Goal: Information Seeking & Learning: Learn about a topic

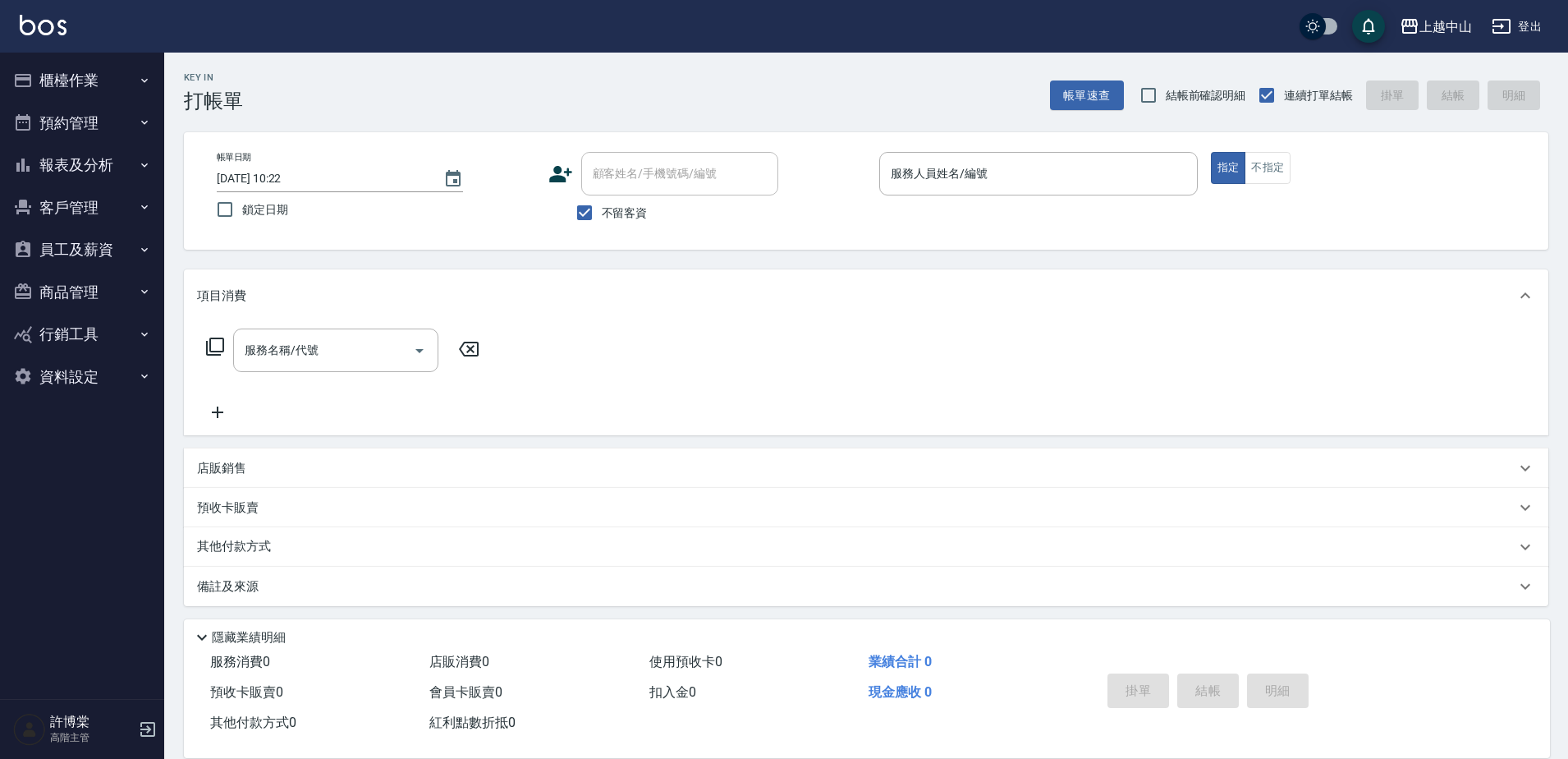
click at [721, 24] on div "上越[PERSON_NAME]出" at bounding box center [784, 26] width 1568 height 53
click at [106, 167] on button "報表及分析" at bounding box center [82, 165] width 151 height 43
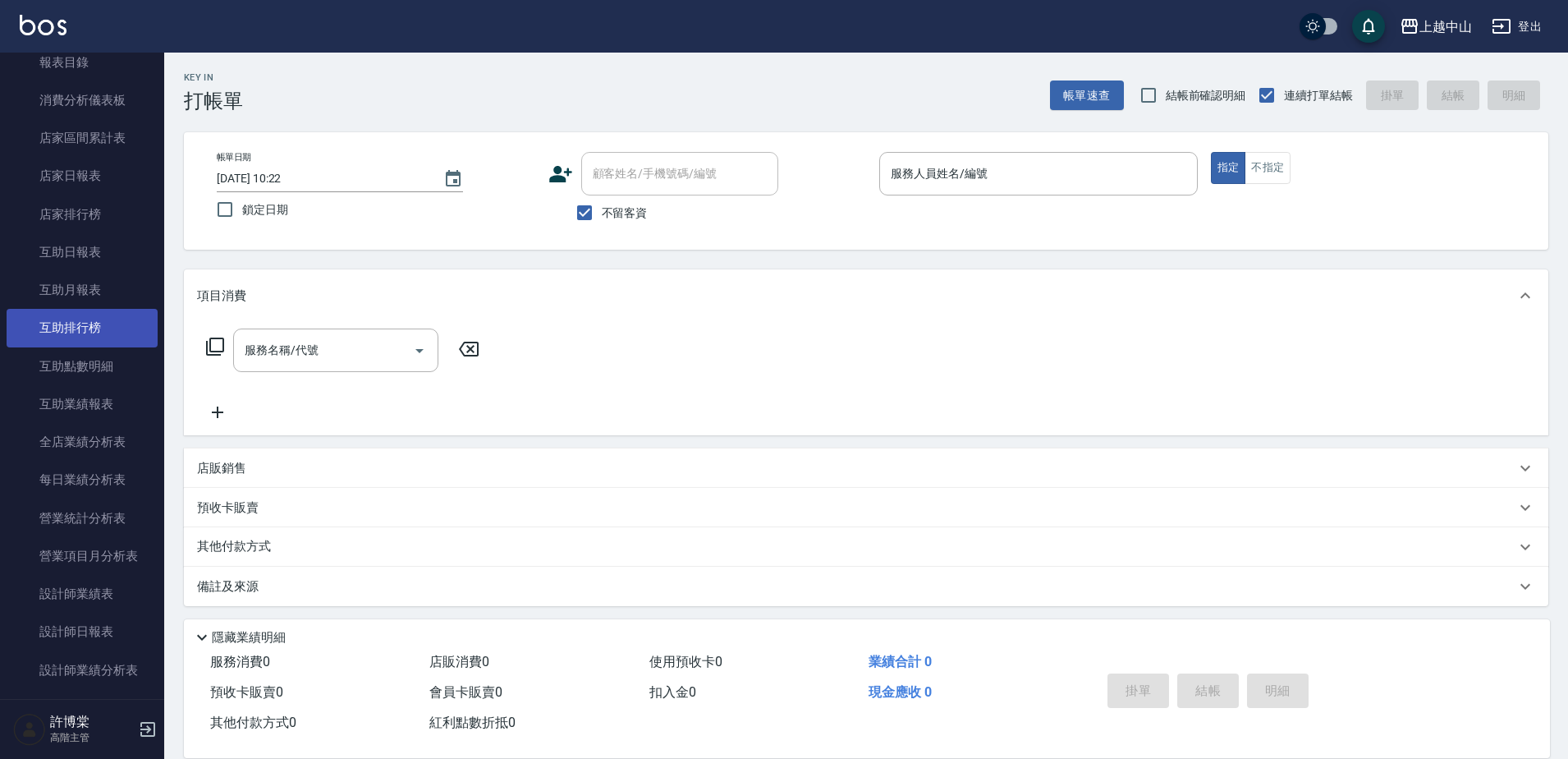
scroll to position [246, 0]
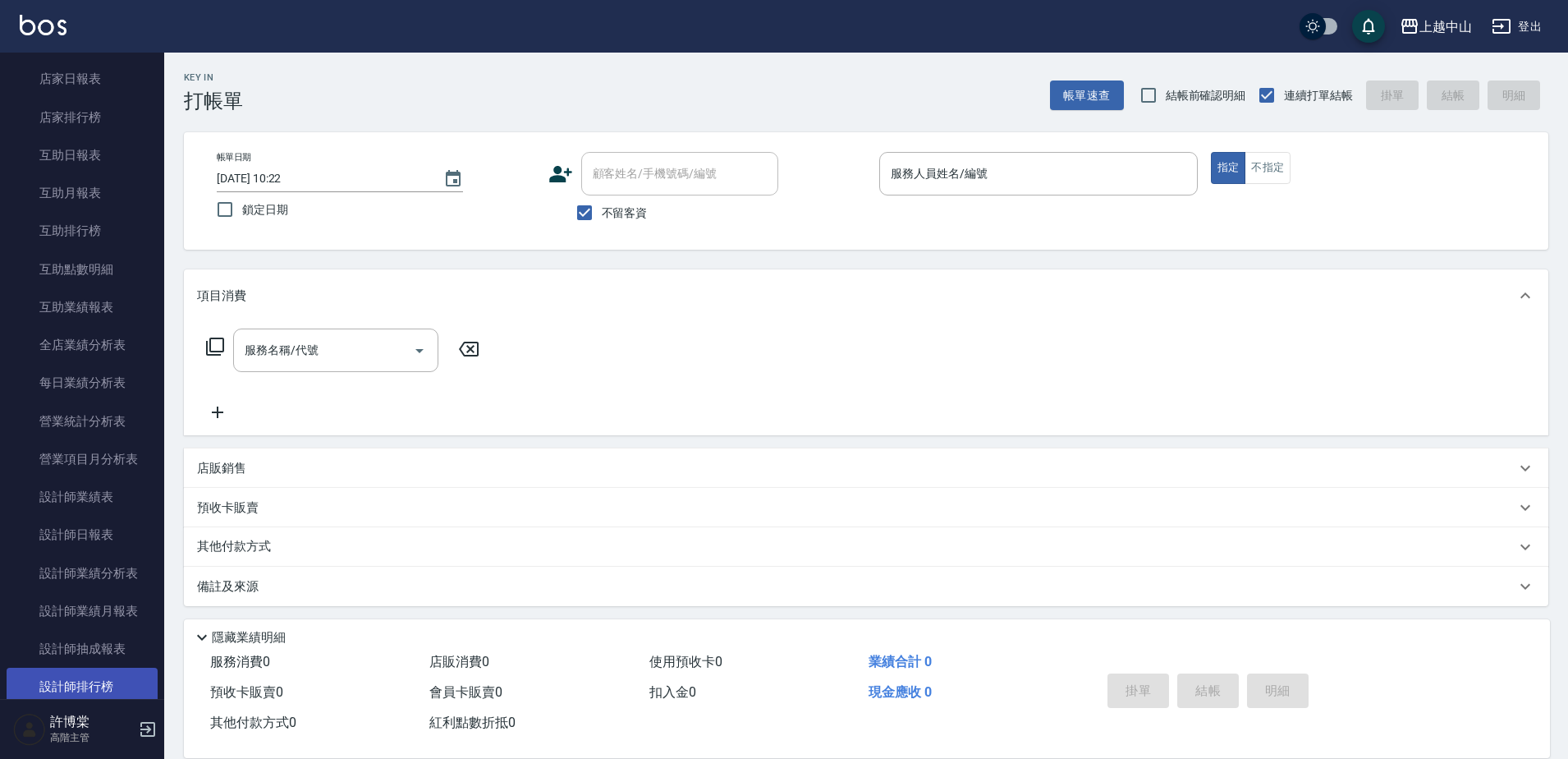
click at [70, 688] on link "設計師排行榜" at bounding box center [82, 686] width 151 height 38
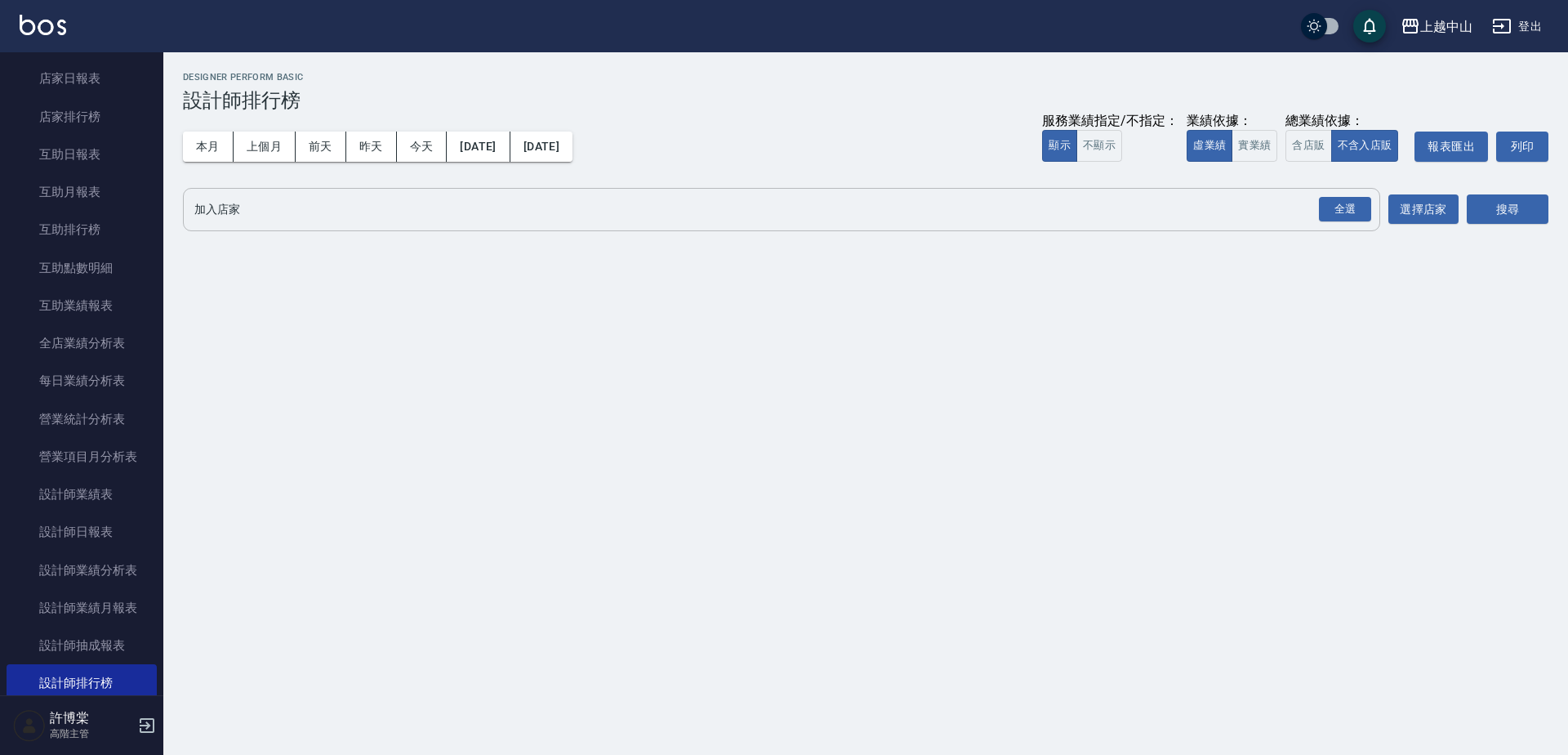
click at [260, 207] on input "加入店家" at bounding box center [769, 210] width 1158 height 28
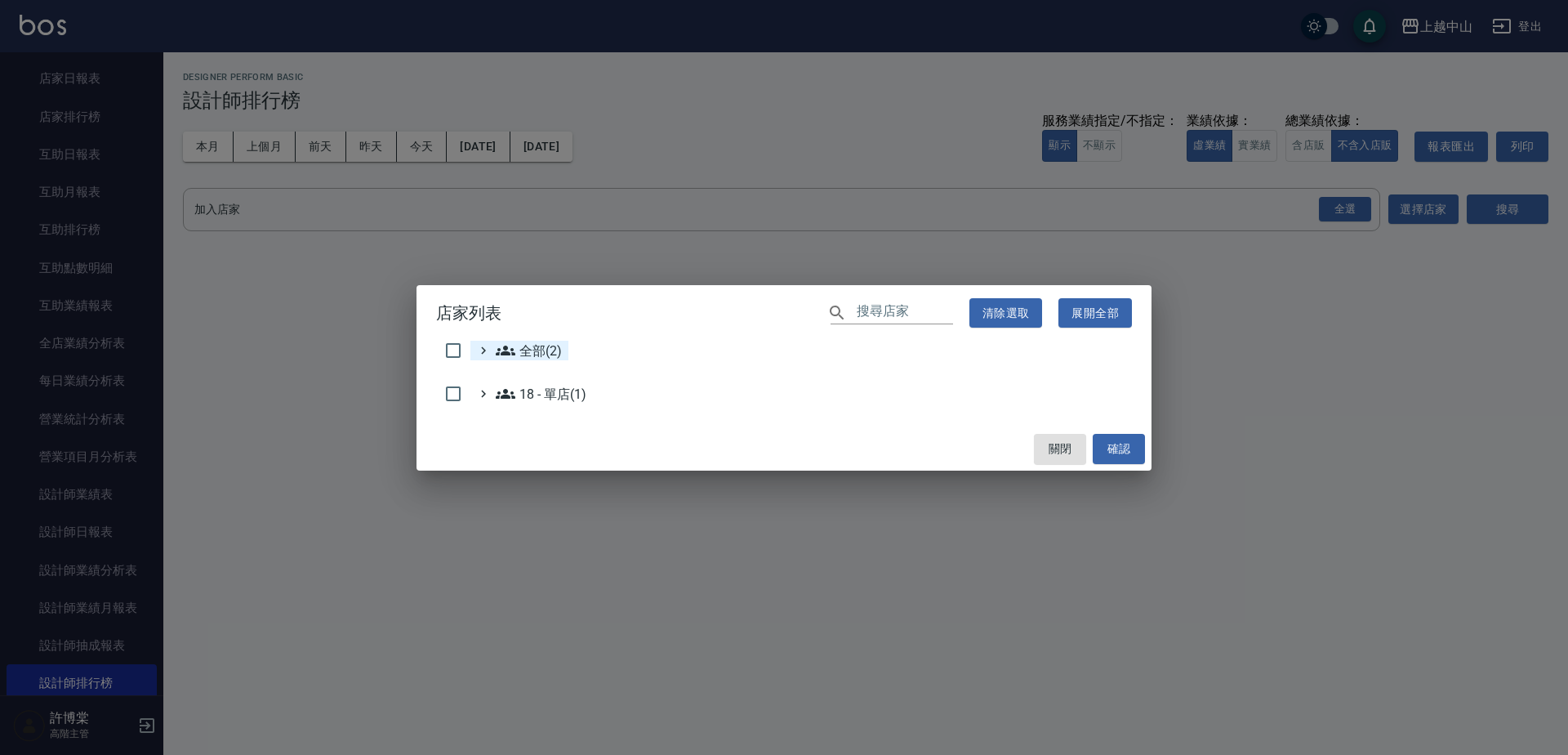
click at [506, 345] on icon at bounding box center [505, 350] width 20 height 20
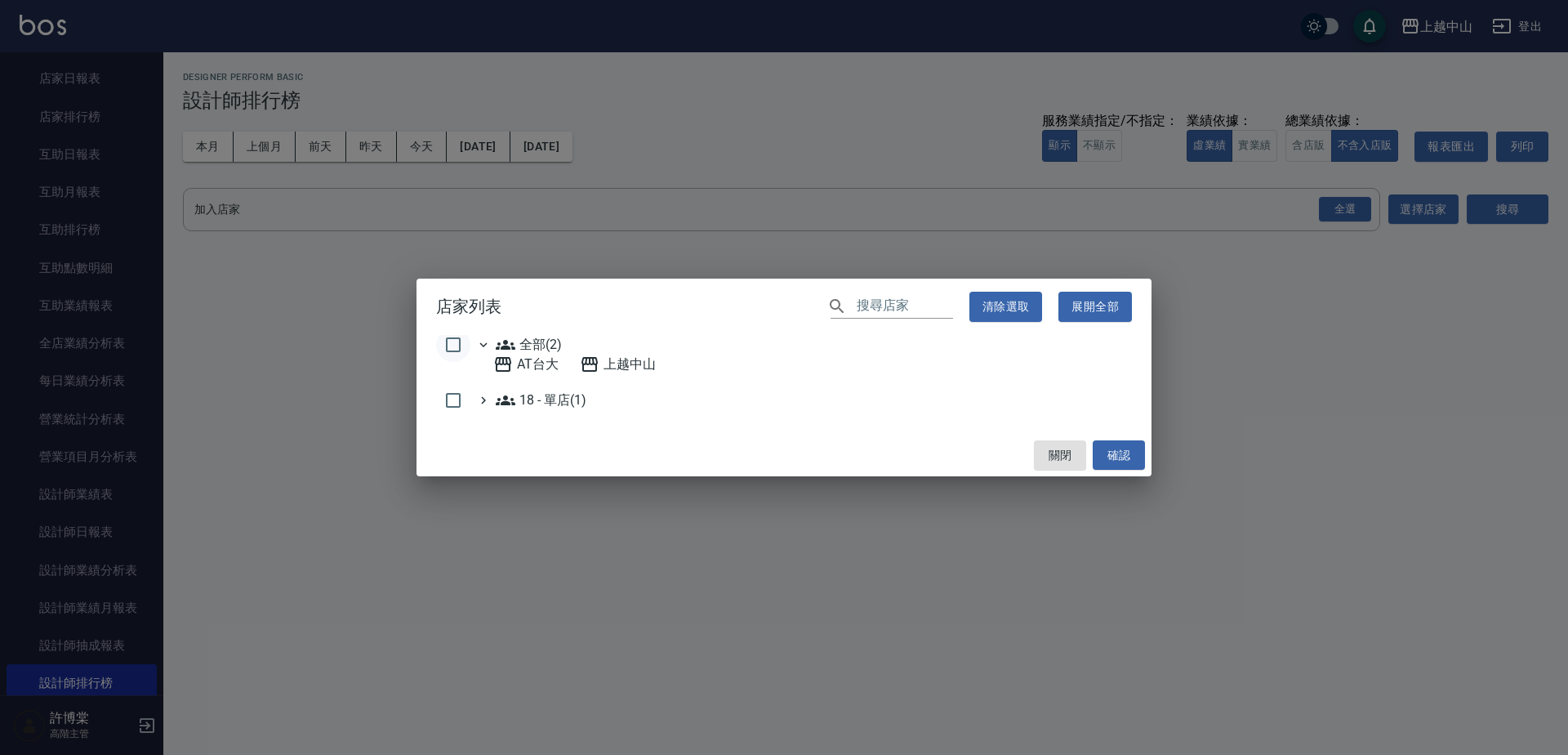
click at [447, 340] on input "checkbox" at bounding box center [453, 345] width 34 height 34
checkbox input "true"
click at [1112, 463] on button "確認" at bounding box center [1118, 456] width 52 height 30
checkbox input "false"
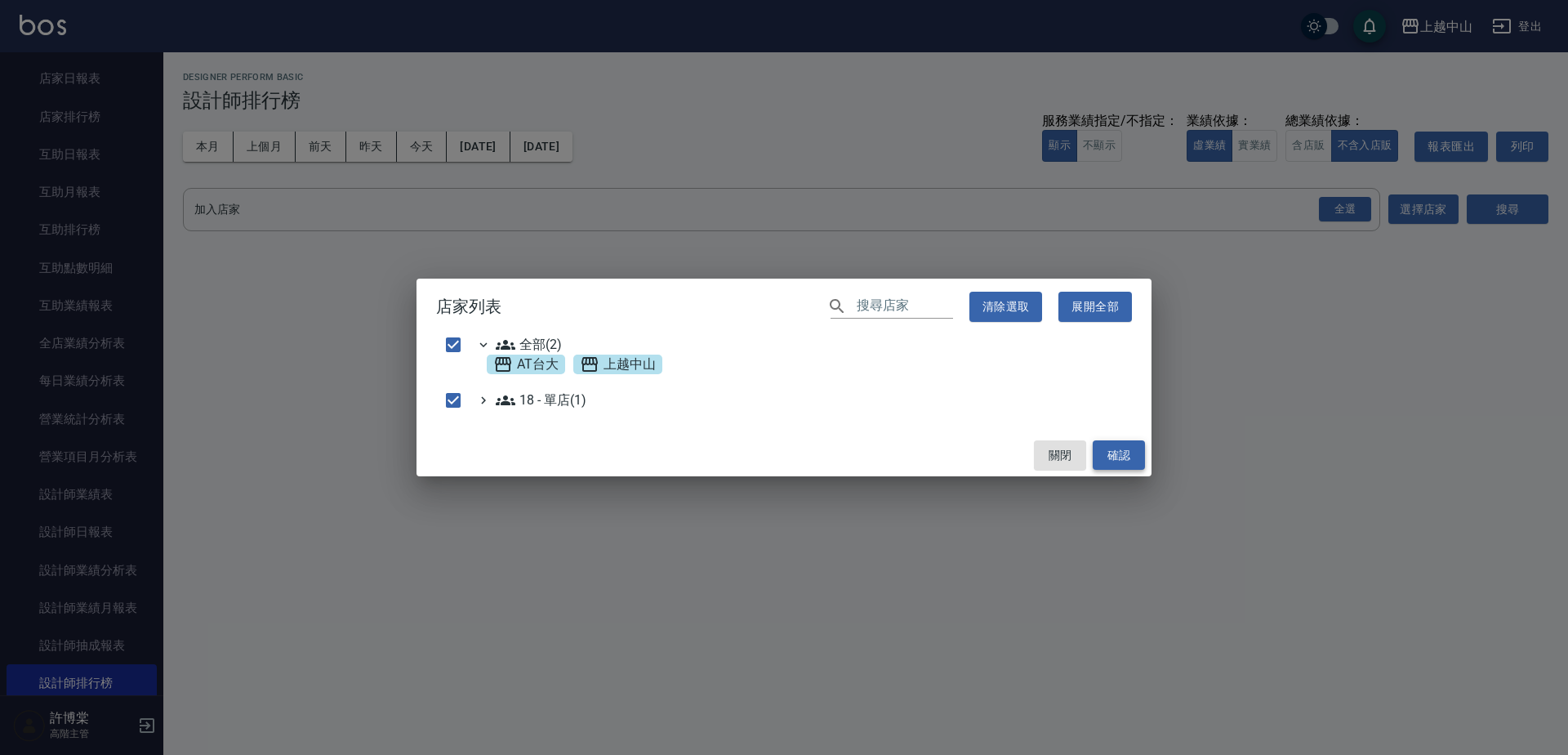
checkbox input "false"
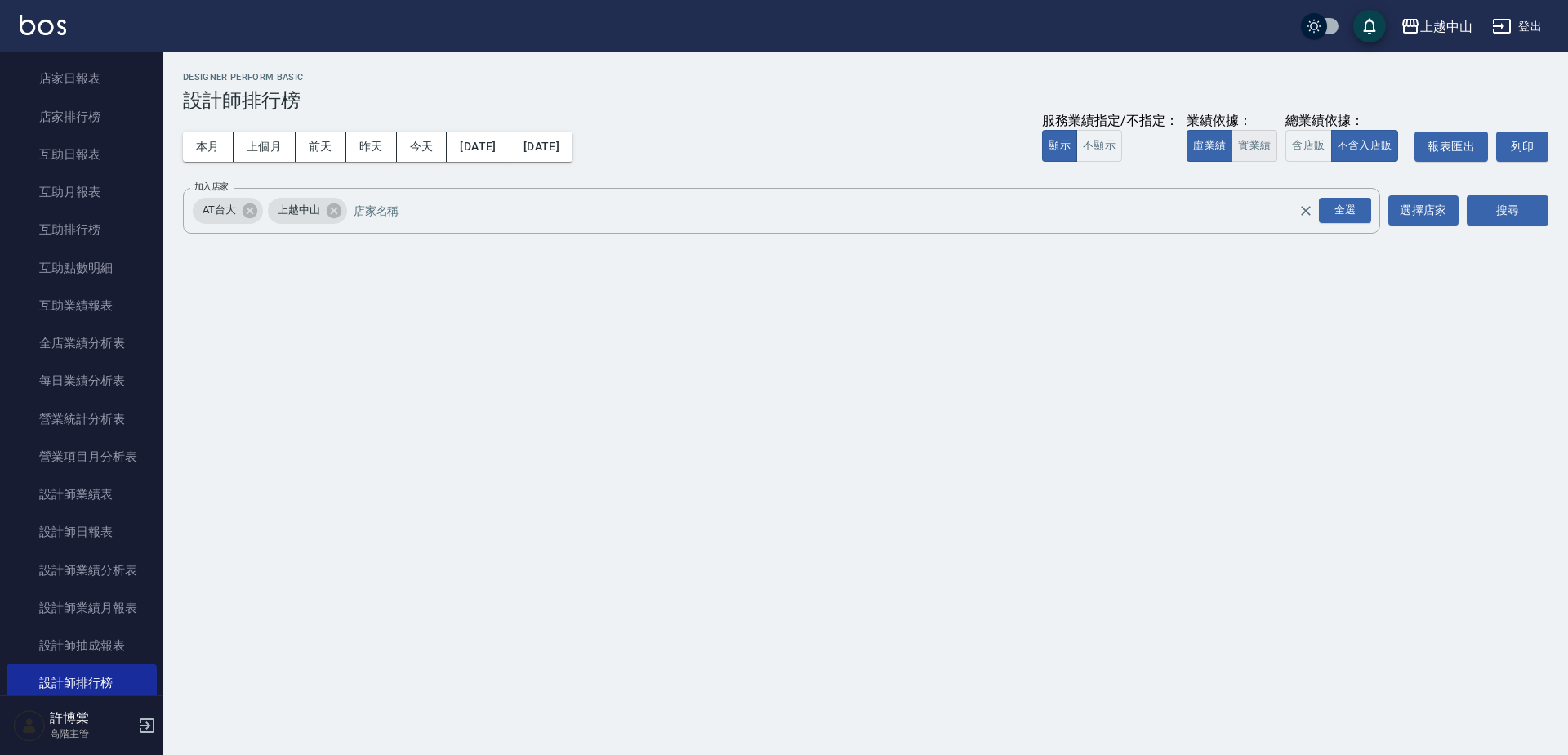
click at [1273, 145] on button "實業績" at bounding box center [1254, 146] width 46 height 32
click at [1486, 199] on button "搜尋" at bounding box center [1507, 211] width 82 height 30
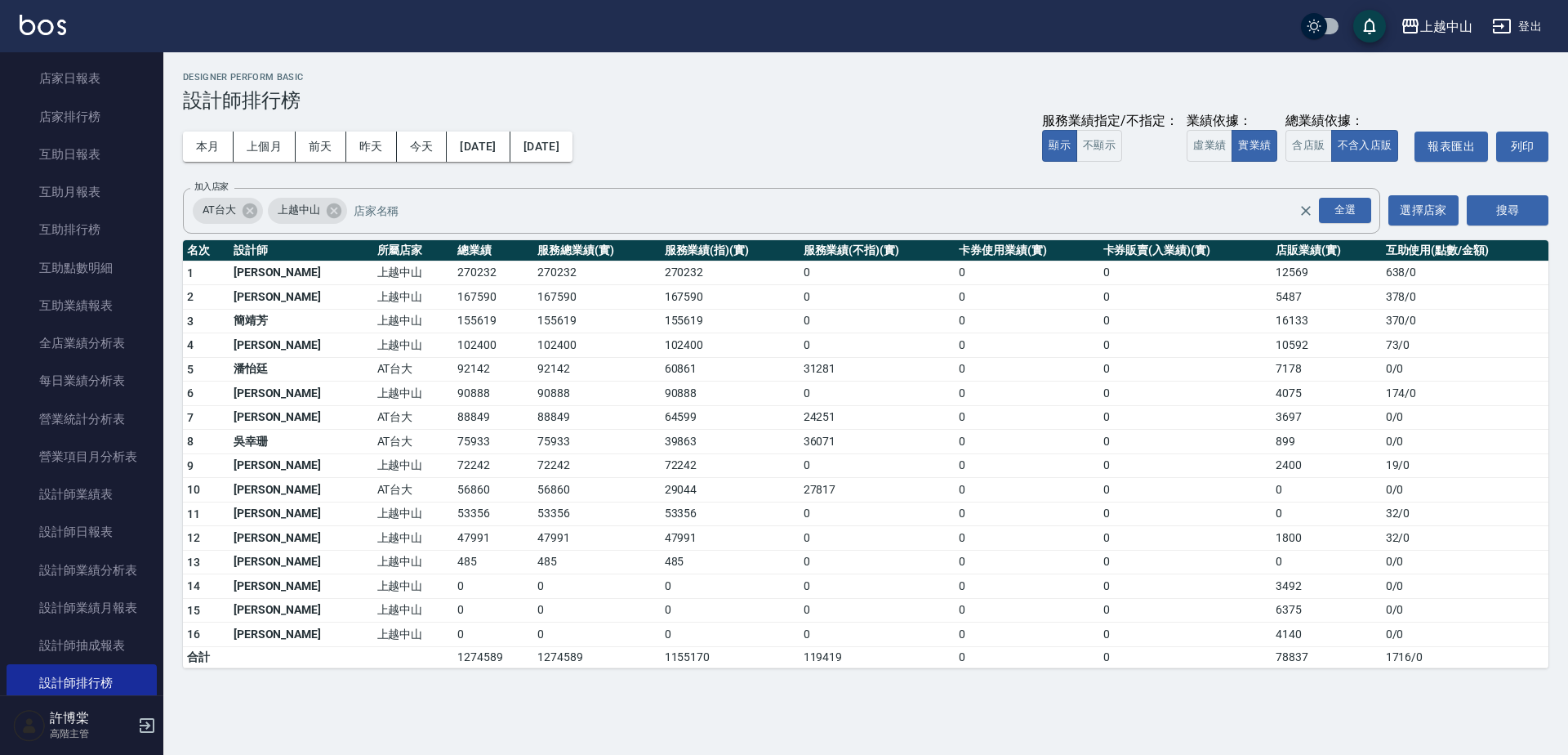
click at [453, 272] on td "270232" at bounding box center [493, 273] width 80 height 25
copy td "270232"
click at [533, 274] on td "270232" at bounding box center [596, 273] width 126 height 25
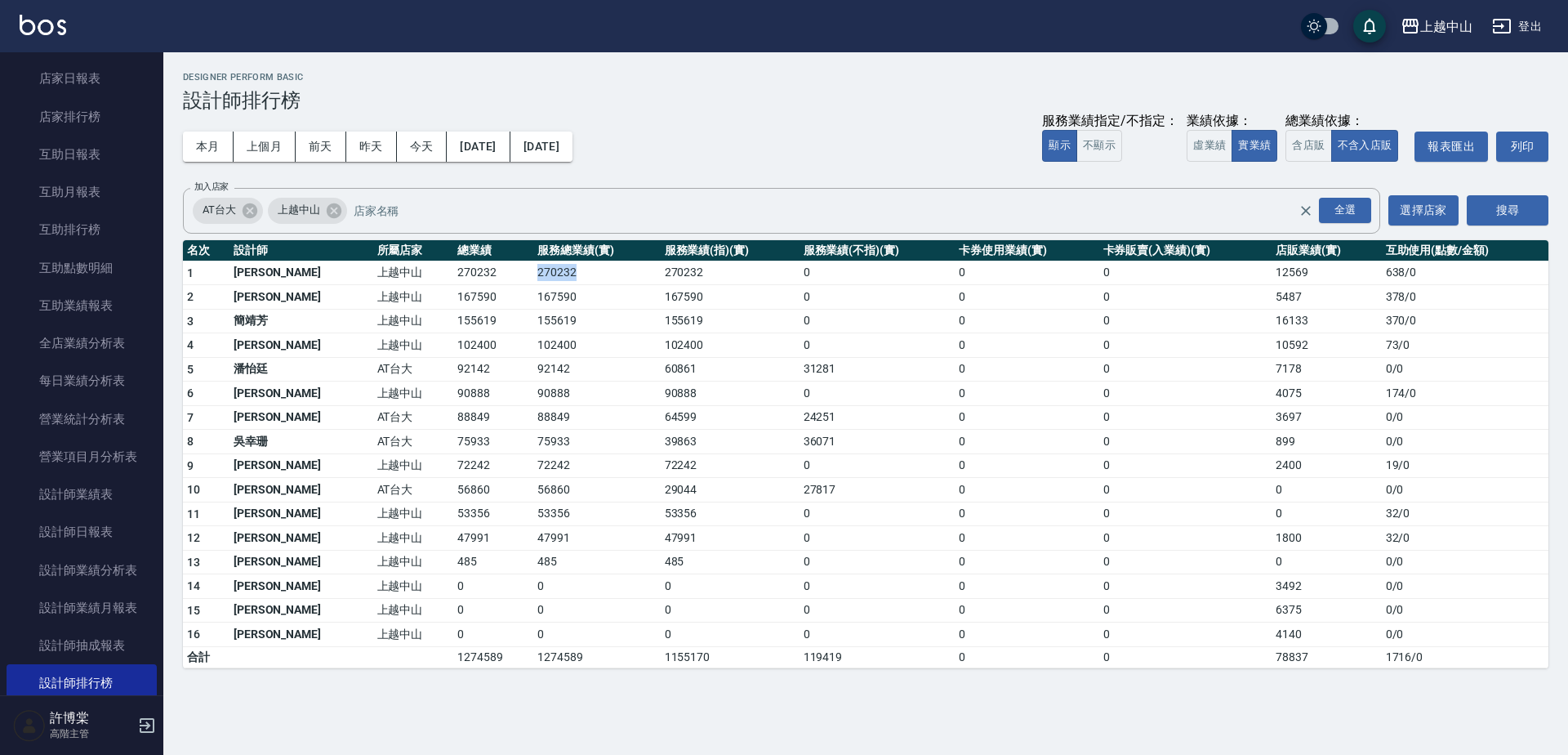
copy td "270232"
drag, startPoint x: 676, startPoint y: 295, endPoint x: 572, endPoint y: 299, distance: 104.1
click at [572, 299] on td "167590" at bounding box center [596, 297] width 126 height 25
click at [1300, 143] on button "含店販" at bounding box center [1308, 146] width 46 height 32
drag, startPoint x: 388, startPoint y: 271, endPoint x: 445, endPoint y: 268, distance: 57.1
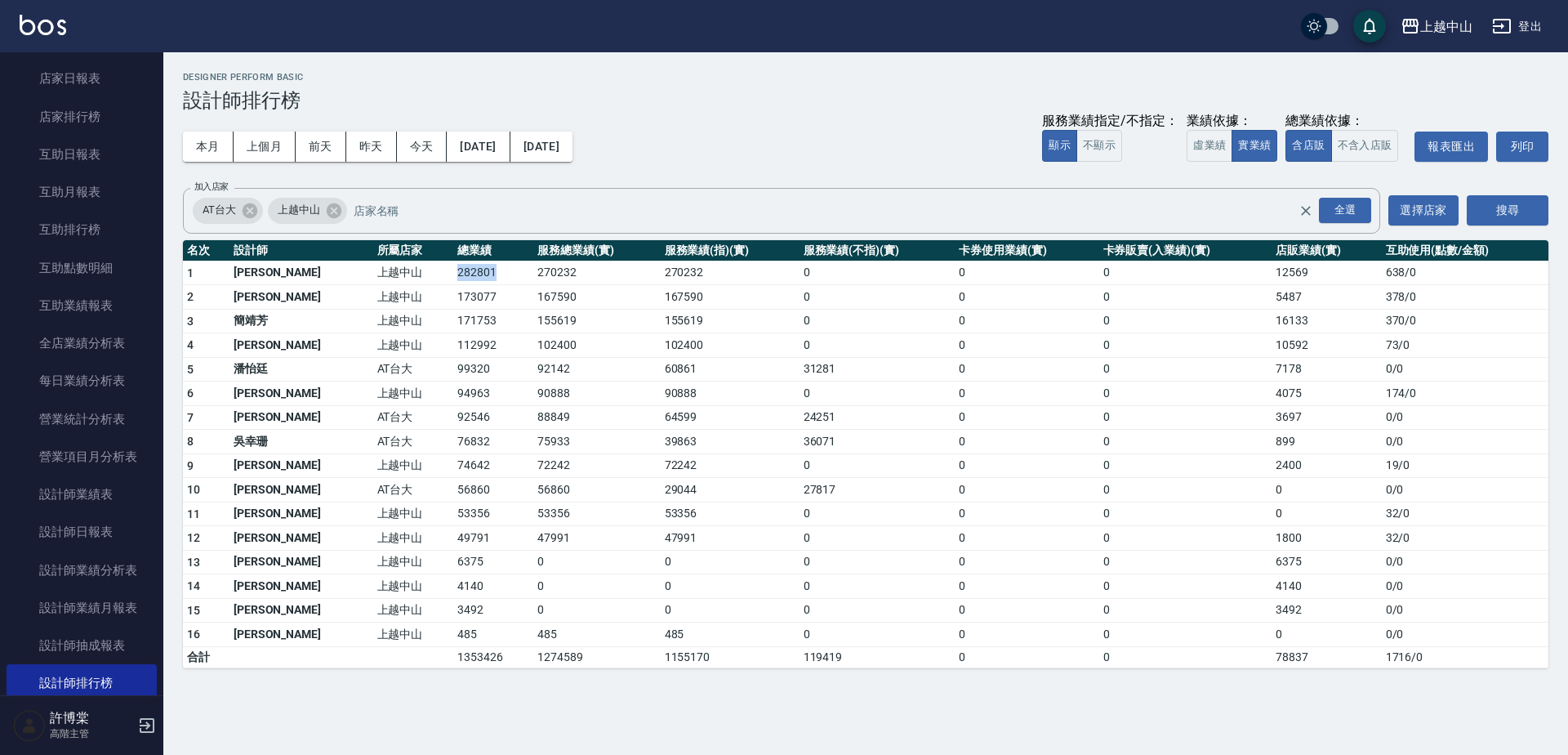
click at [453, 268] on td "282801" at bounding box center [493, 273] width 80 height 25
copy td "282801"
drag, startPoint x: 475, startPoint y: 272, endPoint x: 529, endPoint y: 276, distance: 54.1
click at [533, 276] on td "270232" at bounding box center [596, 273] width 126 height 25
copy td "270232"
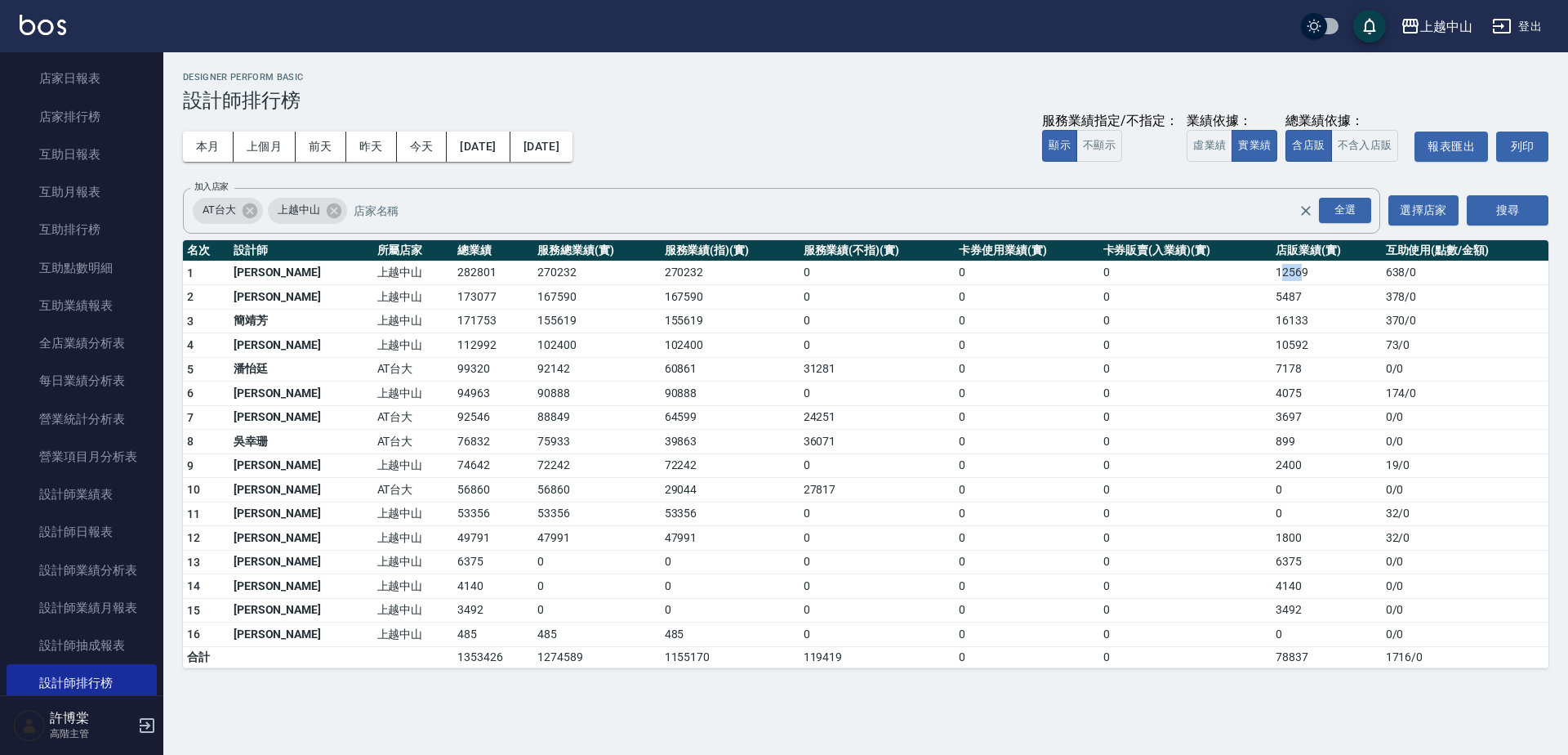
drag, startPoint x: 1262, startPoint y: 269, endPoint x: 1286, endPoint y: 269, distance: 24.0
click at [1286, 269] on td "12569" at bounding box center [1325, 273] width 109 height 25
drag, startPoint x: 1260, startPoint y: 274, endPoint x: 1295, endPoint y: 274, distance: 35.0
click at [1295, 274] on td "12569" at bounding box center [1325, 273] width 109 height 25
copy td "12569"
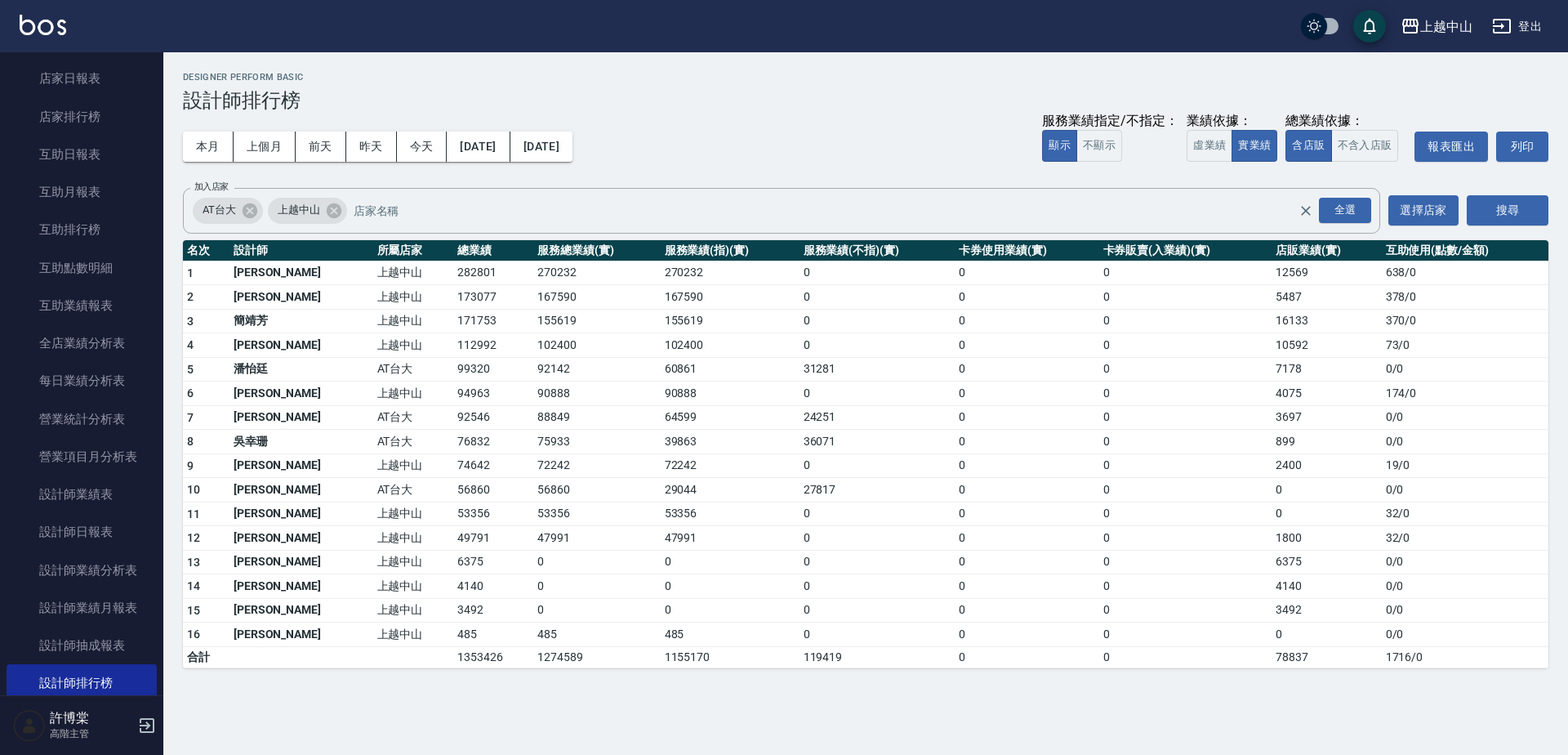
click at [453, 296] on td "173077" at bounding box center [493, 297] width 80 height 25
copy td "173077"
click at [533, 295] on td "167590" at bounding box center [596, 297] width 126 height 25
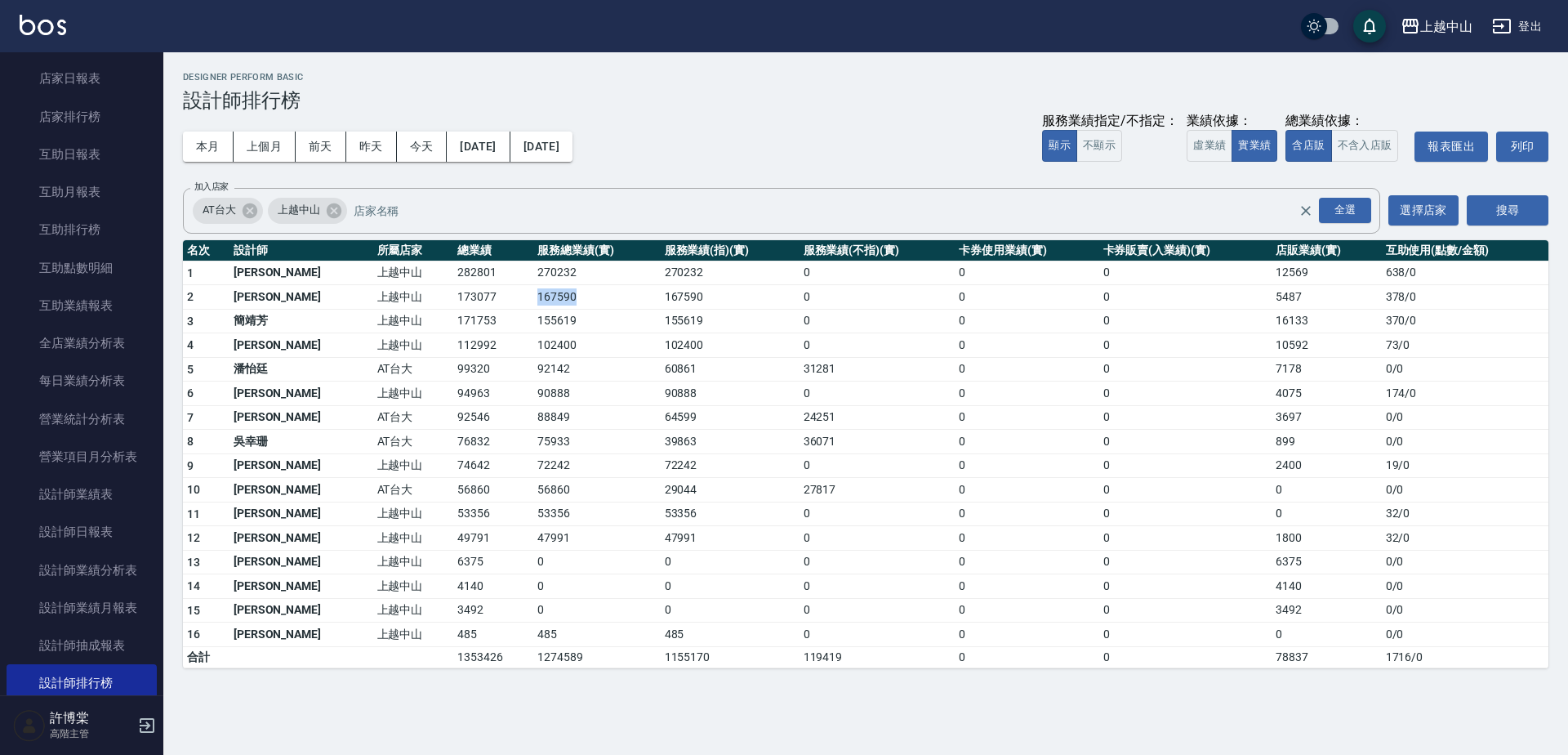
copy td "167590"
drag, startPoint x: 1259, startPoint y: 296, endPoint x: 1288, endPoint y: 295, distance: 29.0
click at [1288, 295] on td "5487" at bounding box center [1325, 297] width 109 height 25
copy td "5487"
click at [453, 319] on td "171753" at bounding box center [493, 321] width 80 height 25
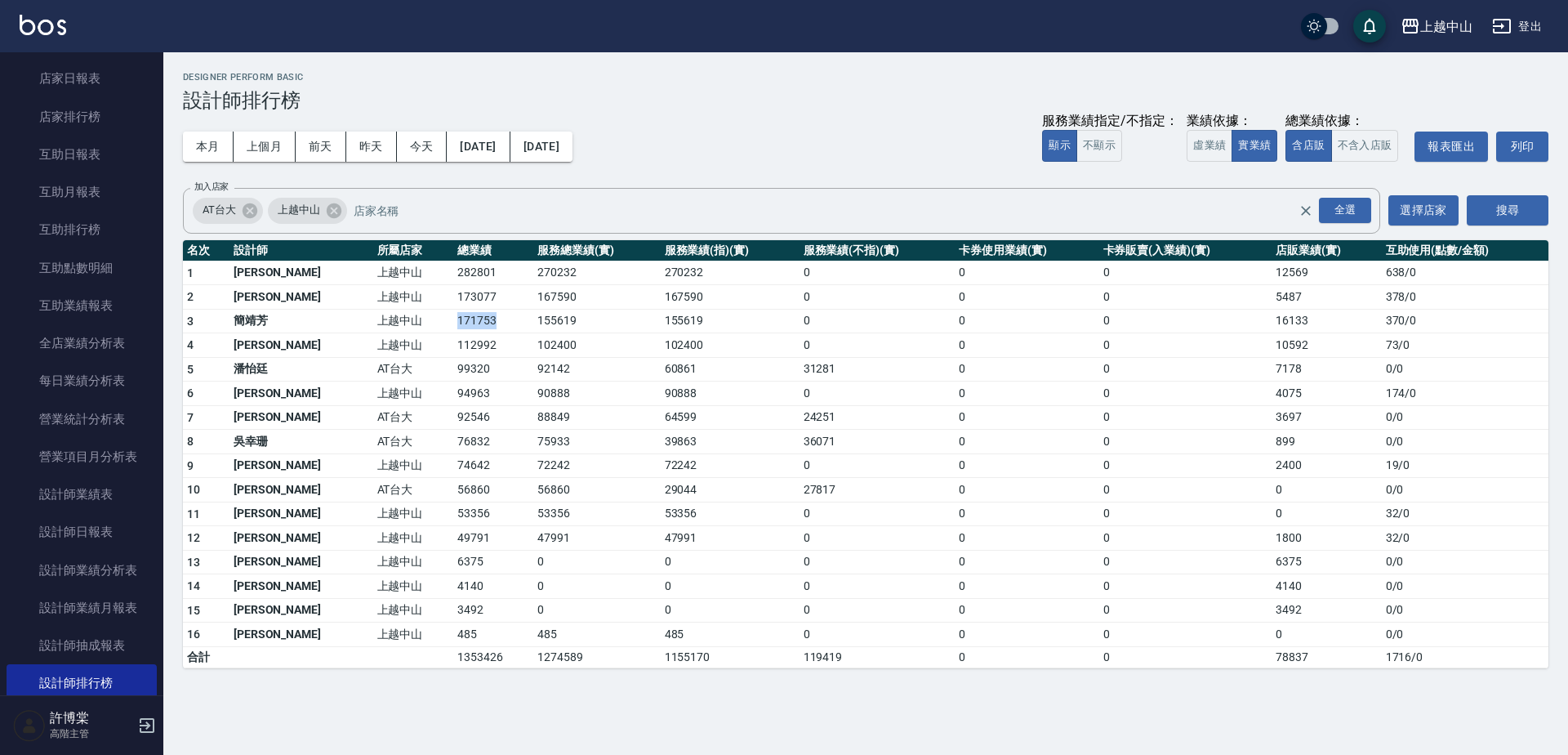
click at [453, 319] on td "171753" at bounding box center [493, 321] width 80 height 25
copy td "171753"
click at [533, 319] on td "155619" at bounding box center [596, 321] width 126 height 25
copy td "155619"
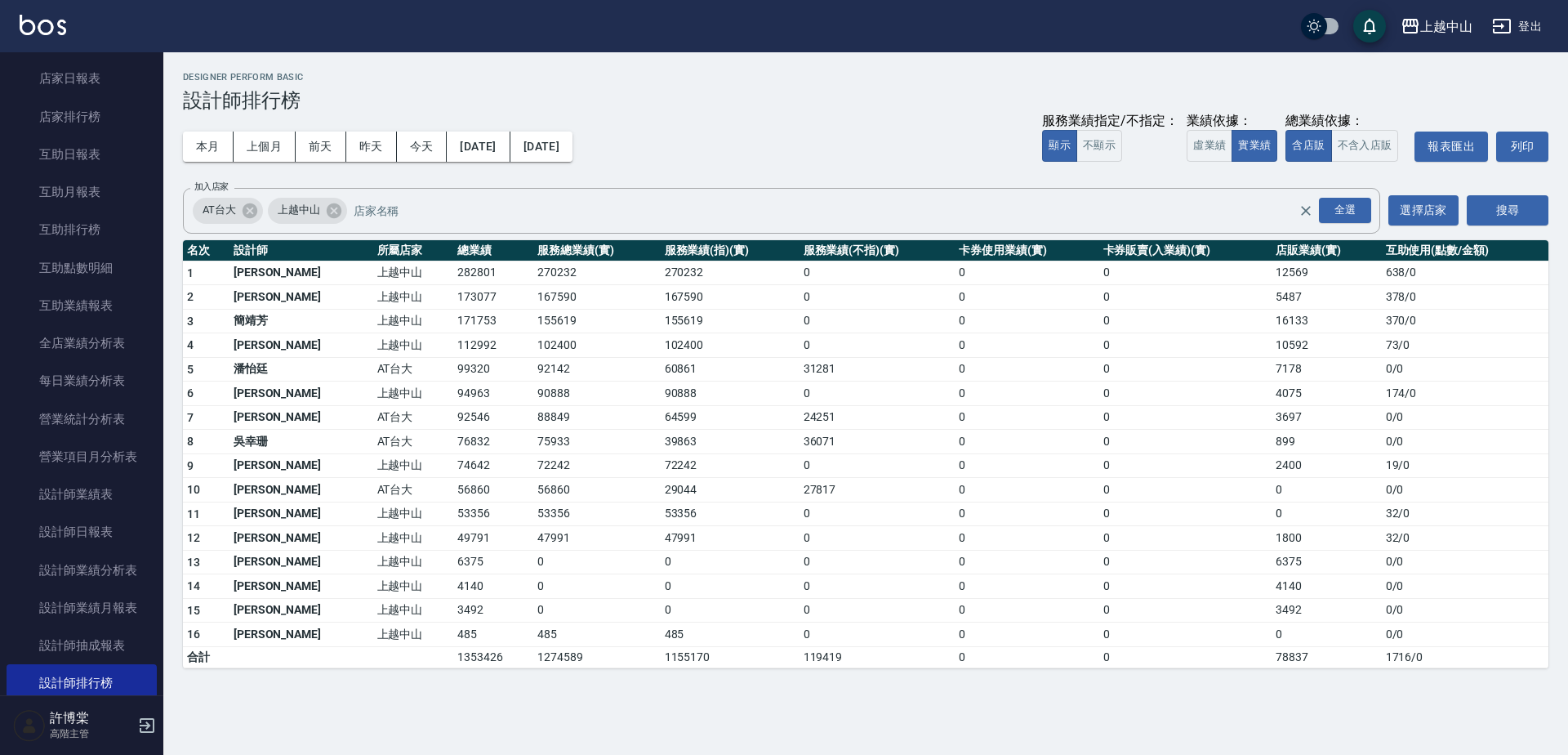
click at [1274, 317] on td "16133" at bounding box center [1325, 321] width 109 height 25
click at [453, 389] on td "94963" at bounding box center [493, 394] width 80 height 25
click at [533, 397] on td "90888" at bounding box center [596, 394] width 126 height 25
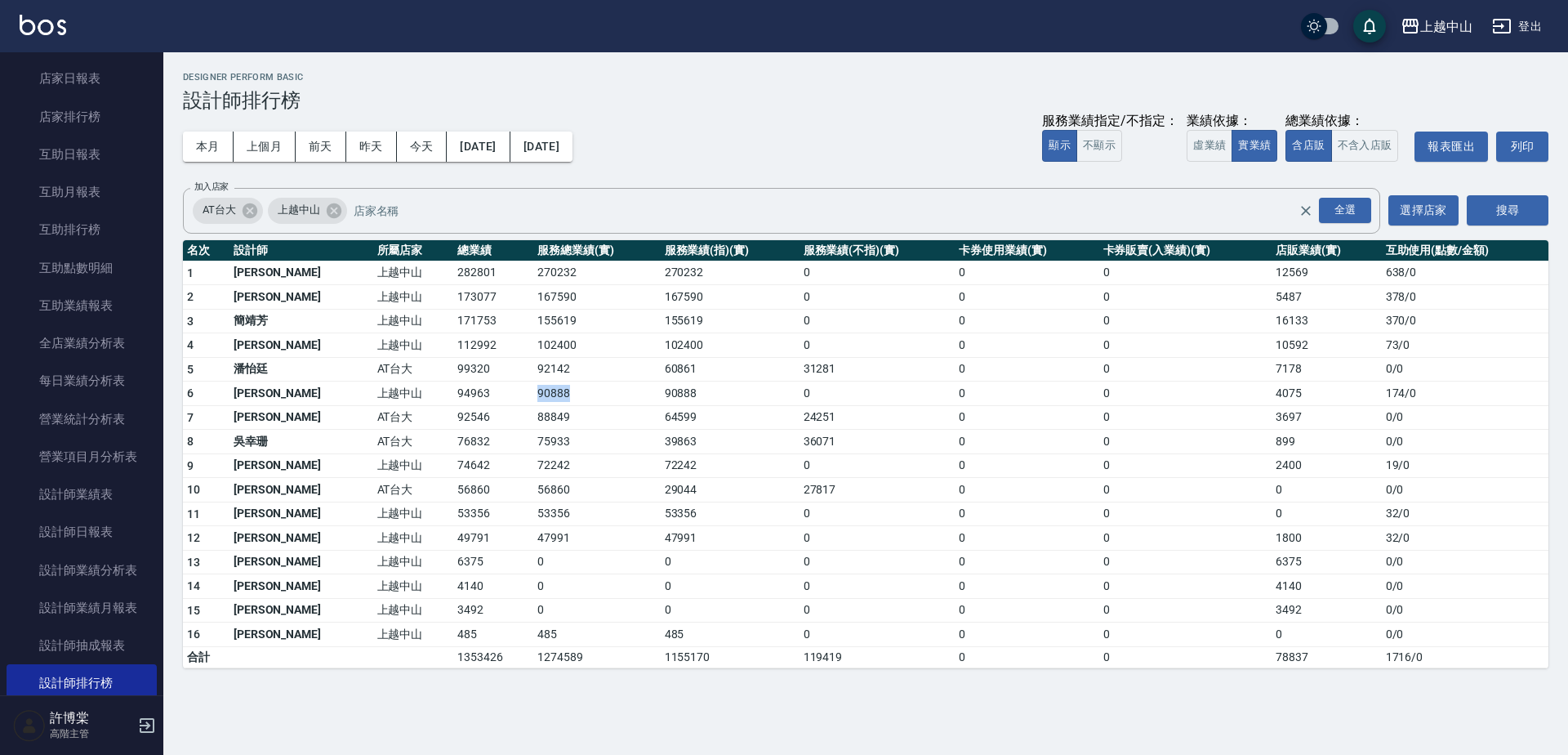
click at [533, 397] on td "90888" at bounding box center [596, 394] width 126 height 25
click at [1271, 389] on td "4075" at bounding box center [1325, 394] width 109 height 25
click at [1272, 389] on td "4075" at bounding box center [1325, 394] width 109 height 25
click at [373, 424] on td "AT台大" at bounding box center [413, 418] width 81 height 25
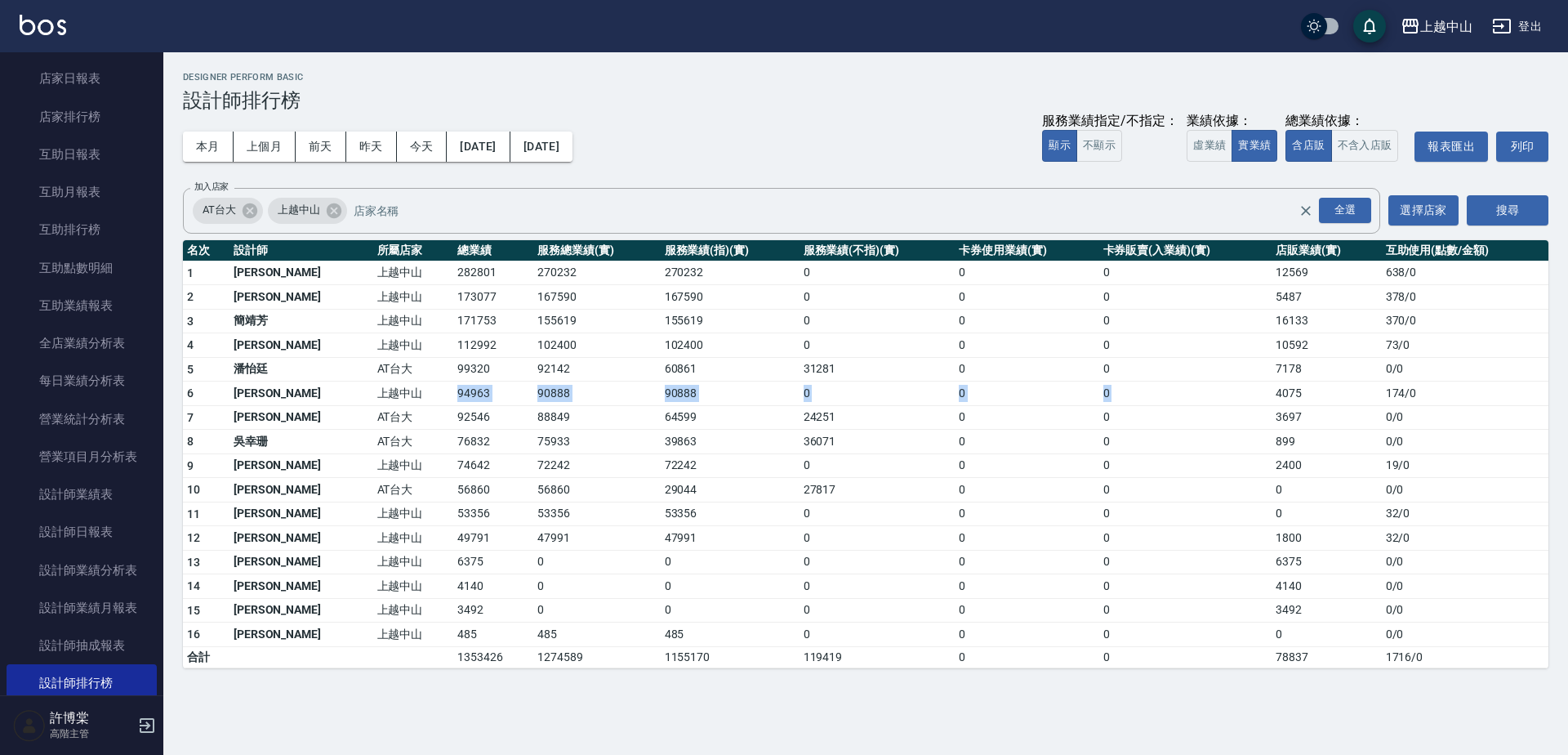
drag, startPoint x: 385, startPoint y: 393, endPoint x: 1260, endPoint y: 393, distance: 875.0
click at [1260, 393] on tr "6 [PERSON_NAME] 上越中山 94963 90888 90888 0 0 0 4075 174 / 0" at bounding box center [866, 394] width 1365 height 25
click at [1271, 393] on td "4075" at bounding box center [1325, 394] width 109 height 25
click at [1213, 134] on button "虛業績" at bounding box center [1209, 146] width 46 height 32
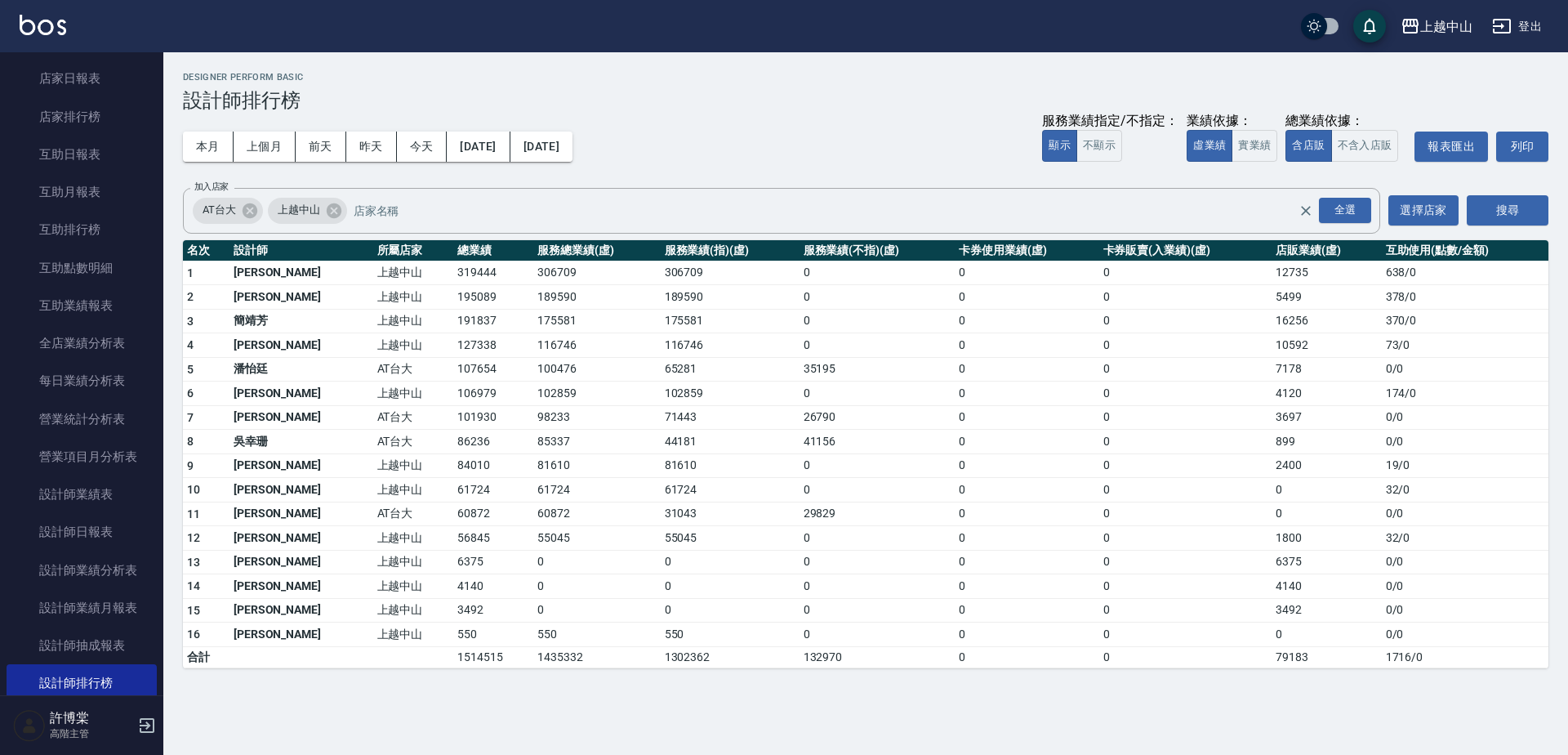
click at [453, 342] on td "127338" at bounding box center [493, 346] width 80 height 25
click at [799, 268] on td "0" at bounding box center [877, 273] width 156 height 25
click at [453, 344] on td "127338" at bounding box center [493, 346] width 80 height 25
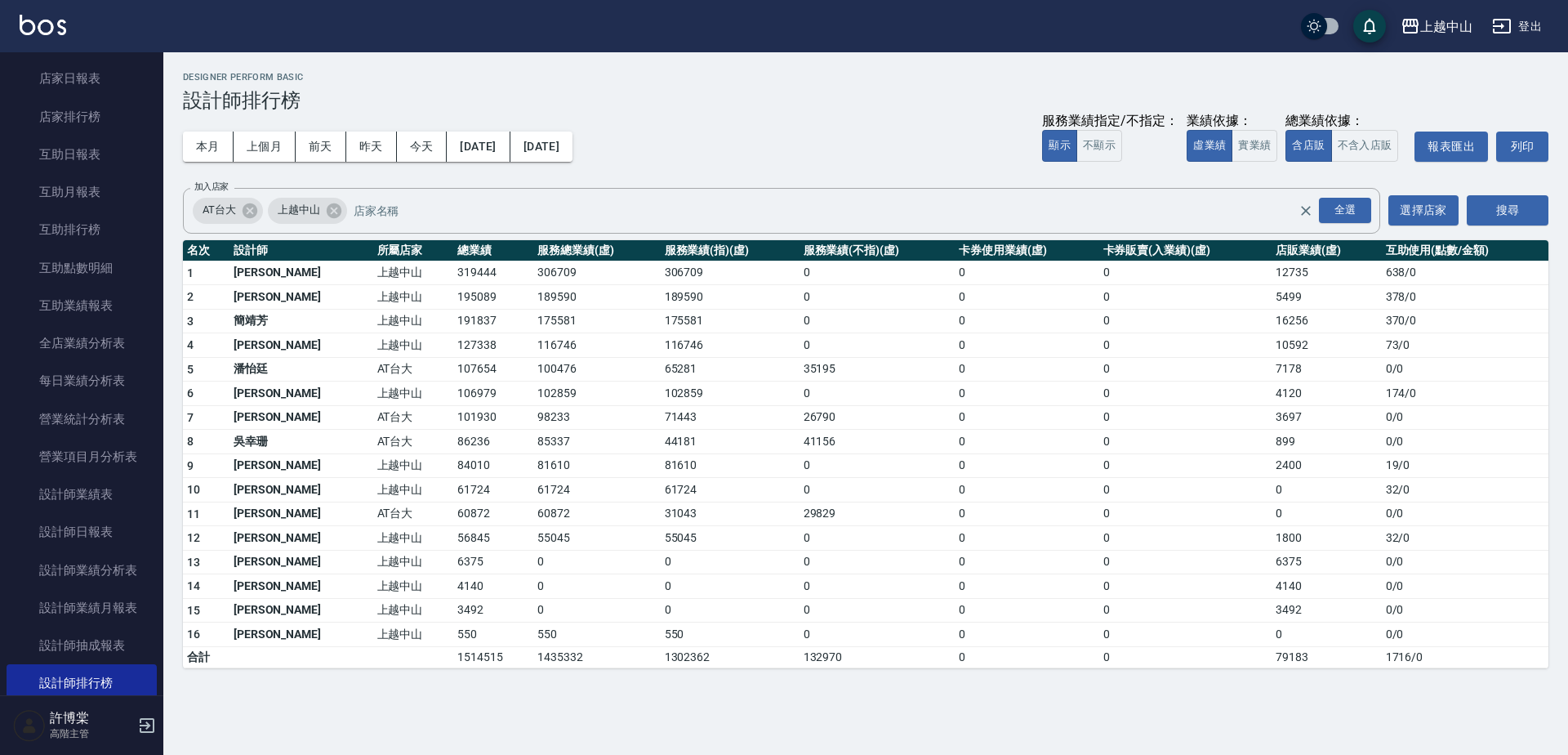
click at [533, 342] on td "116746" at bounding box center [596, 346] width 126 height 25
click at [1271, 349] on td "10592" at bounding box center [1325, 346] width 109 height 25
click at [453, 366] on td "107654" at bounding box center [493, 369] width 80 height 25
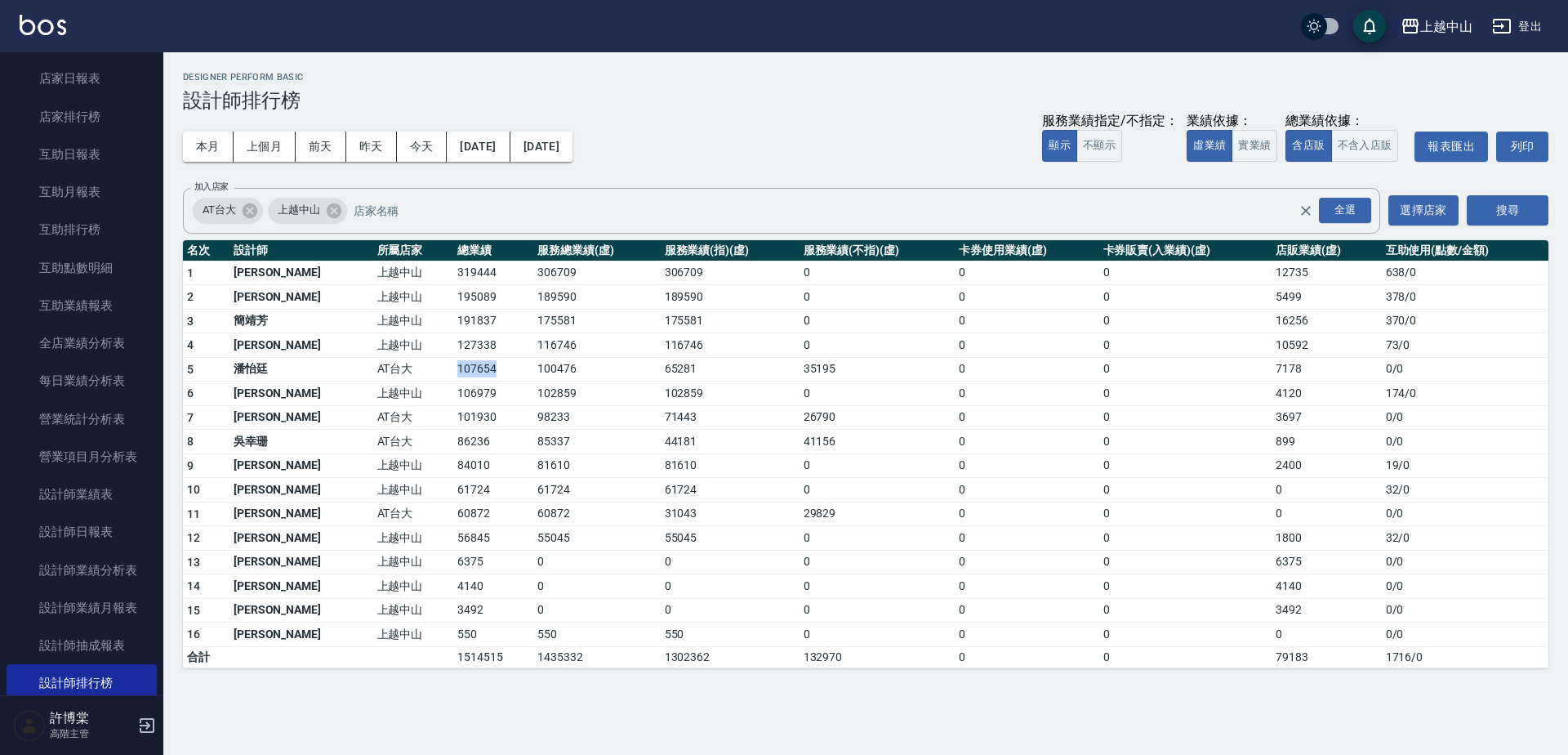
click at [453, 366] on td "107654" at bounding box center [493, 369] width 80 height 25
click at [533, 370] on td "100476" at bounding box center [596, 369] width 126 height 25
click at [1271, 368] on td "7178" at bounding box center [1325, 369] width 109 height 25
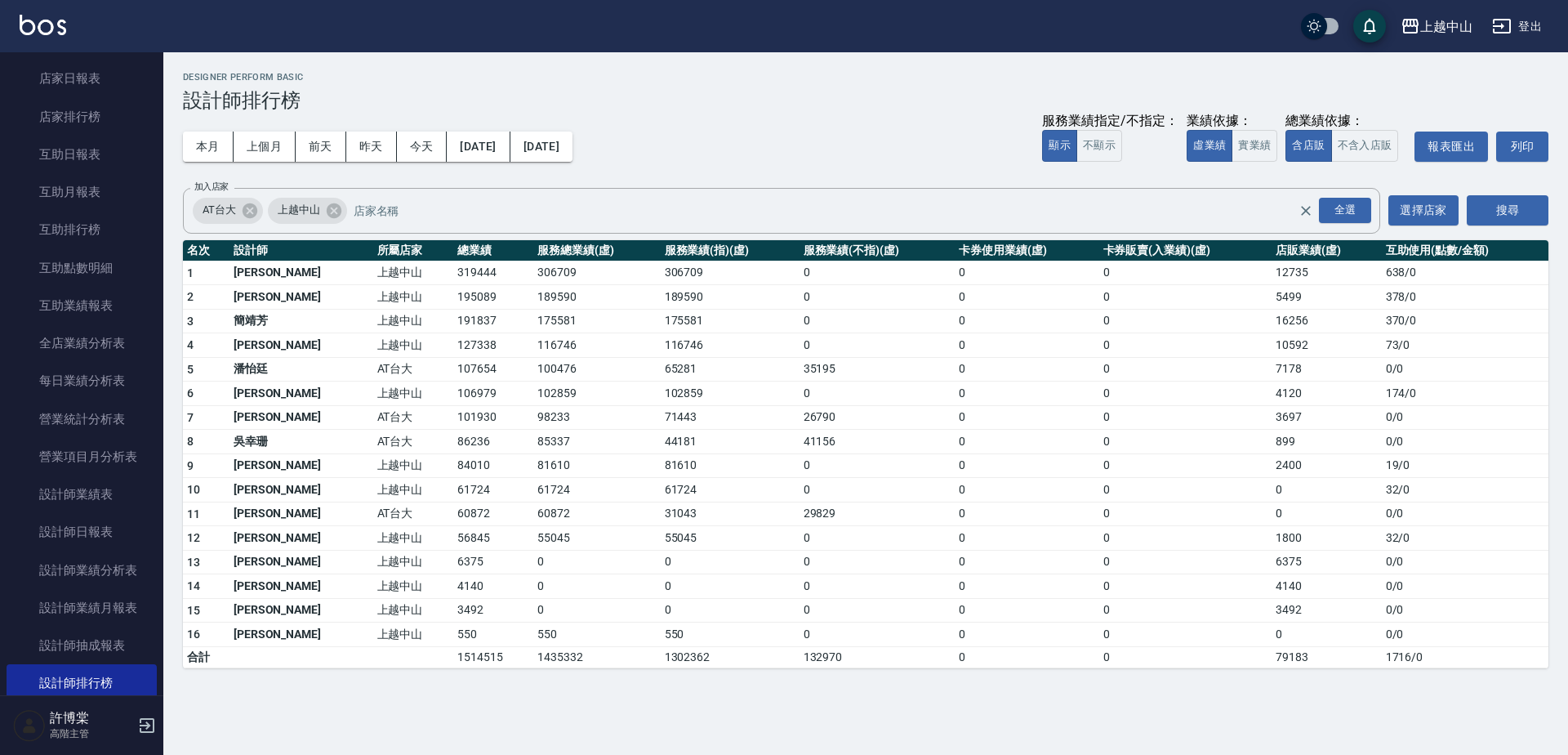
click at [453, 442] on td "86236" at bounding box center [493, 443] width 80 height 25
click at [1273, 443] on td "899" at bounding box center [1325, 443] width 109 height 25
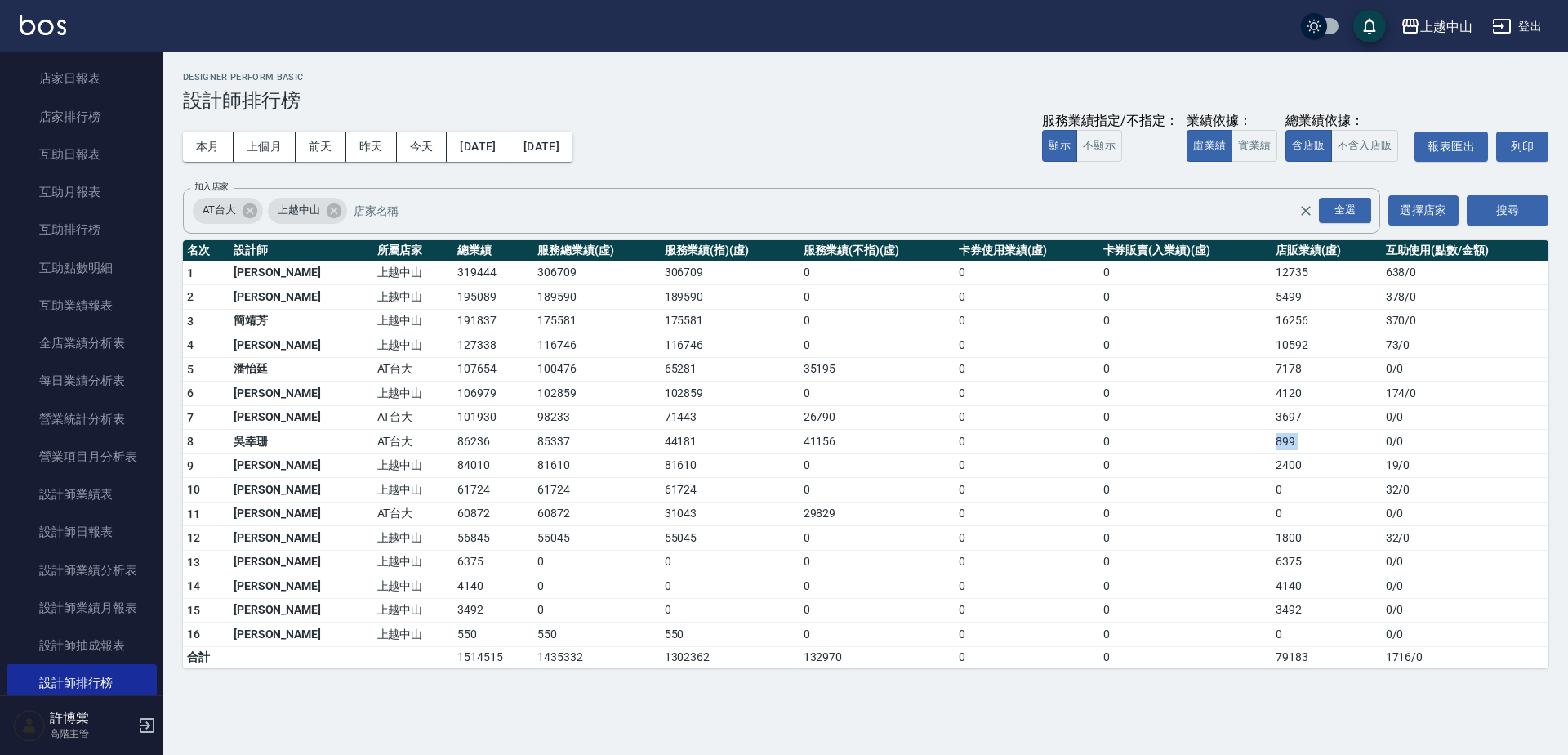
click at [1273, 443] on td "899" at bounding box center [1325, 443] width 109 height 25
click at [533, 443] on td "85337" at bounding box center [596, 443] width 126 height 25
click at [1271, 444] on td "899" at bounding box center [1325, 443] width 109 height 25
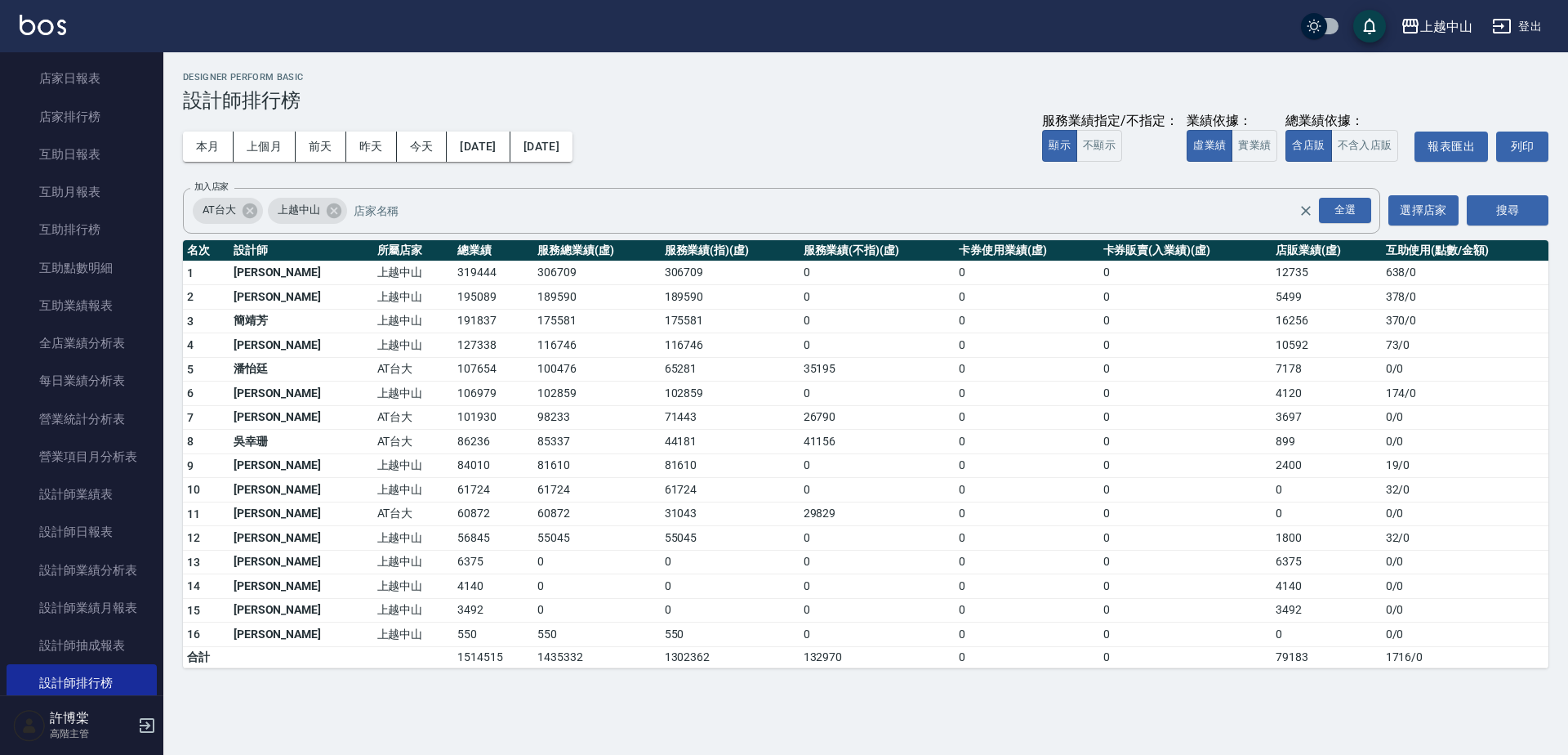
click at [453, 468] on td "84010" at bounding box center [493, 465] width 80 height 25
click at [533, 465] on td "81610" at bounding box center [596, 465] width 126 height 25
click at [1271, 463] on td "2400" at bounding box center [1325, 465] width 109 height 25
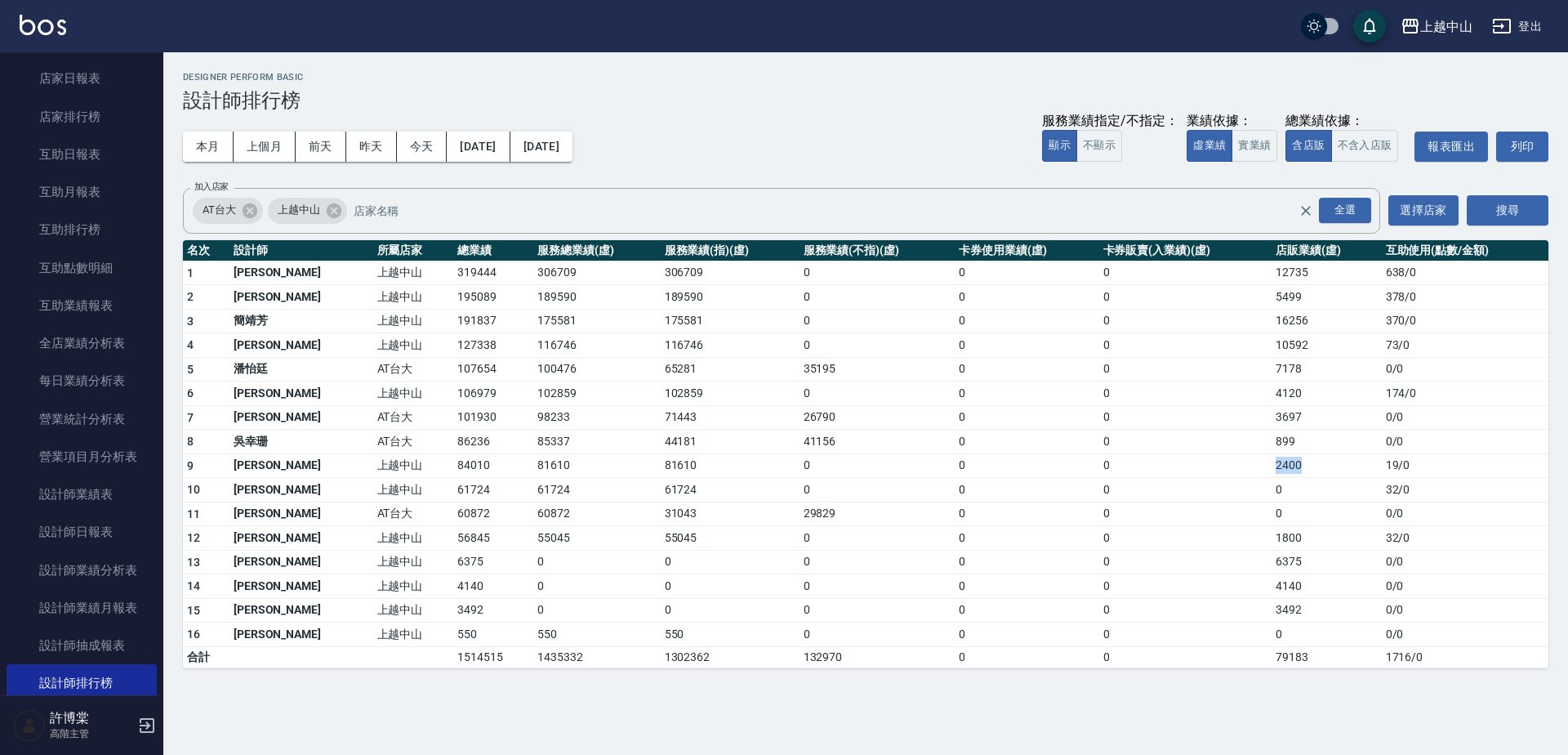
click at [1271, 463] on td "2400" at bounding box center [1325, 465] width 109 height 25
click at [453, 411] on td "101930" at bounding box center [493, 418] width 80 height 25
click at [533, 417] on td "98233" at bounding box center [596, 418] width 126 height 25
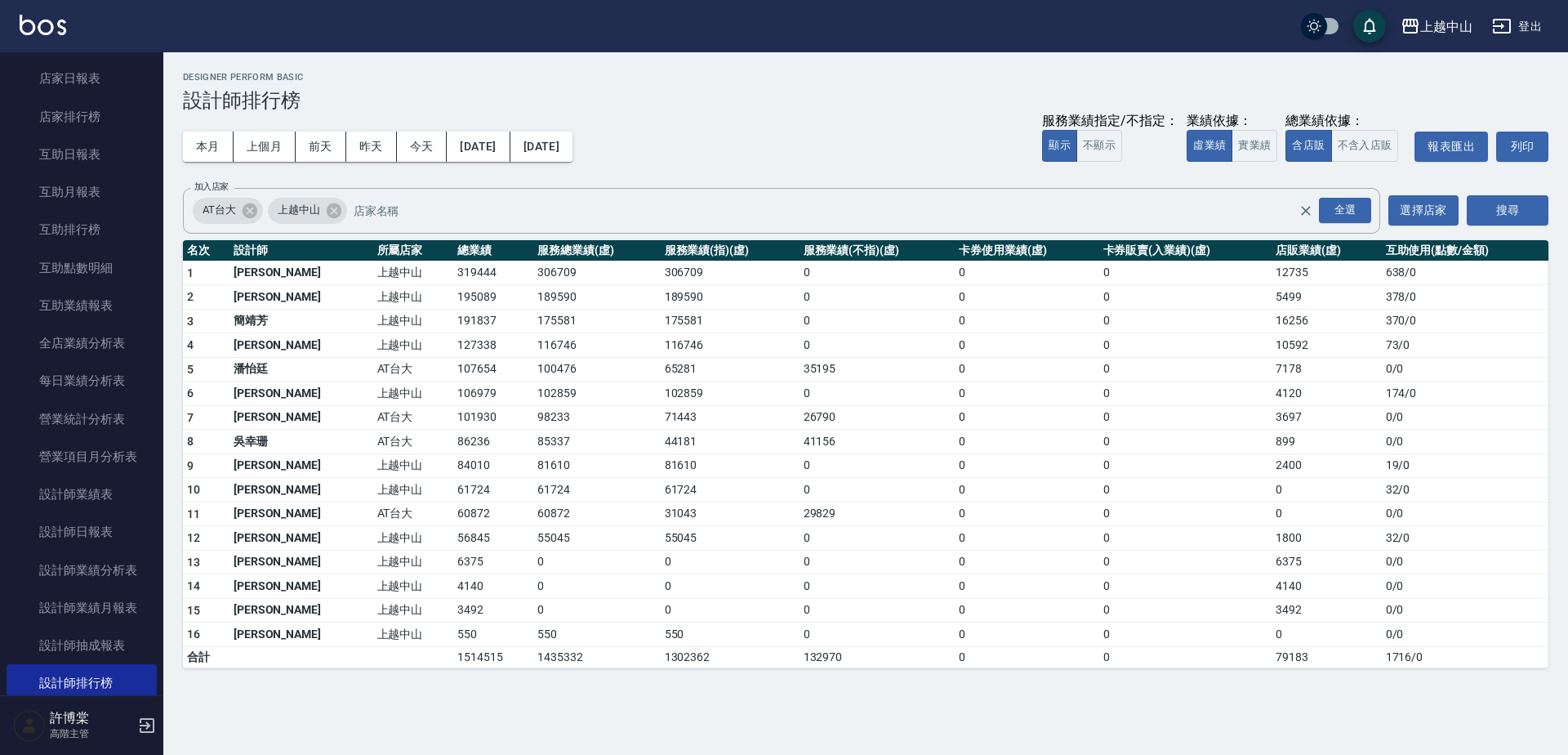
click at [1271, 419] on td "3697" at bounding box center [1325, 418] width 109 height 25
click at [453, 490] on td "61724" at bounding box center [493, 490] width 80 height 25
click at [453, 513] on td "60872" at bounding box center [493, 514] width 80 height 25
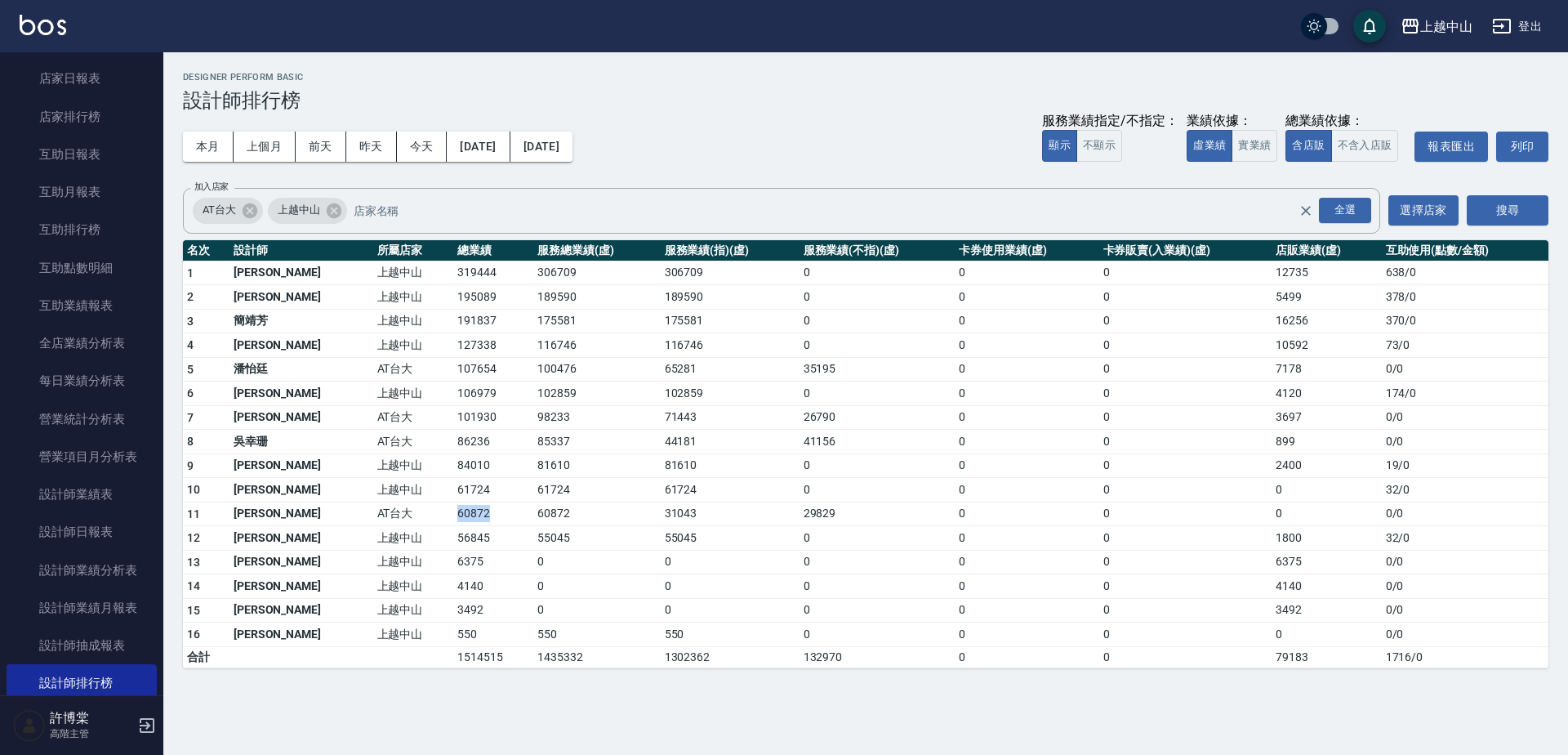
click at [453, 513] on td "60872" at bounding box center [493, 514] width 80 height 25
click at [533, 517] on td "60872" at bounding box center [596, 514] width 126 height 25
click at [453, 534] on td "56845" at bounding box center [493, 538] width 80 height 25
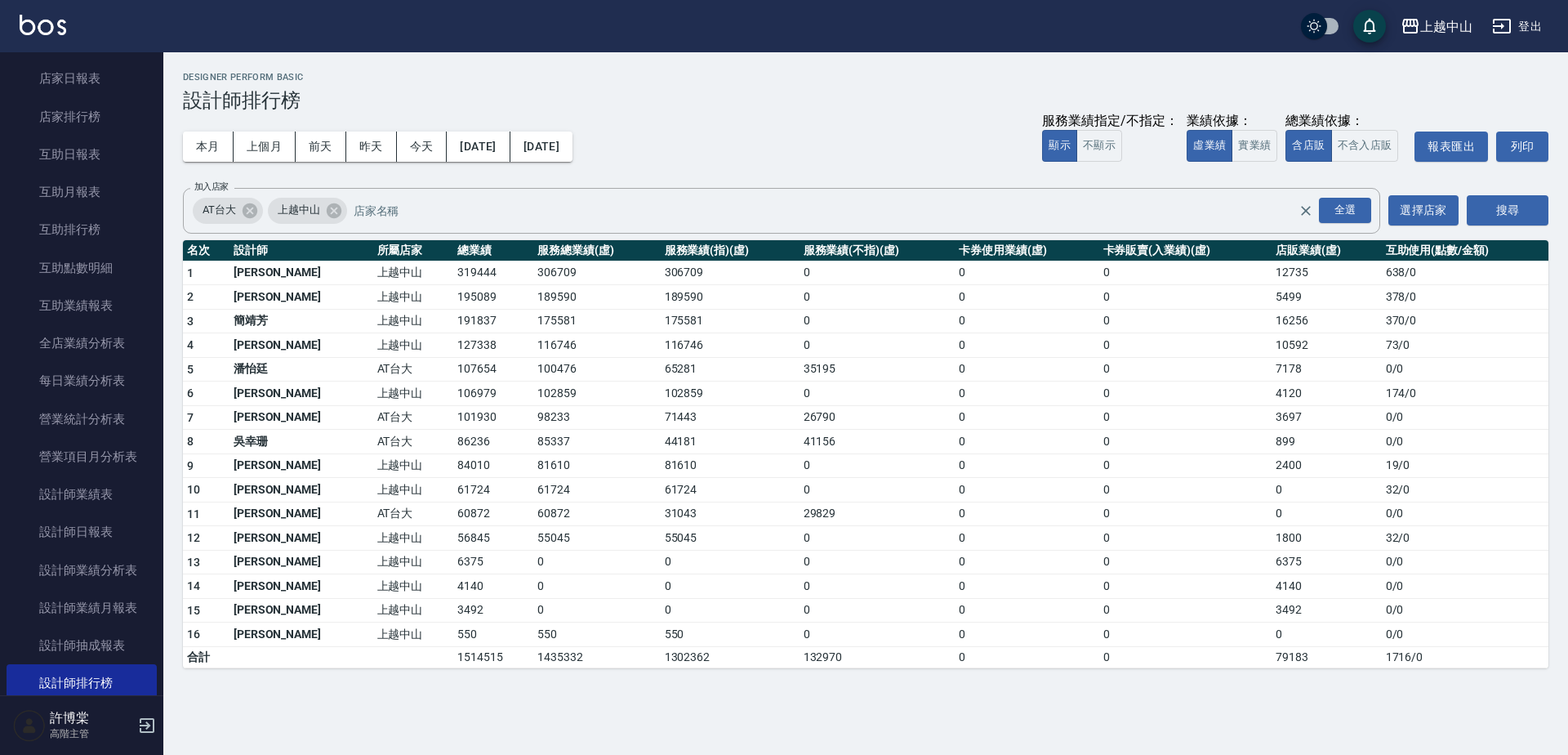
click at [533, 533] on td "55045" at bounding box center [596, 538] width 126 height 25
click at [113, 237] on link "互助排行榜" at bounding box center [82, 230] width 150 height 38
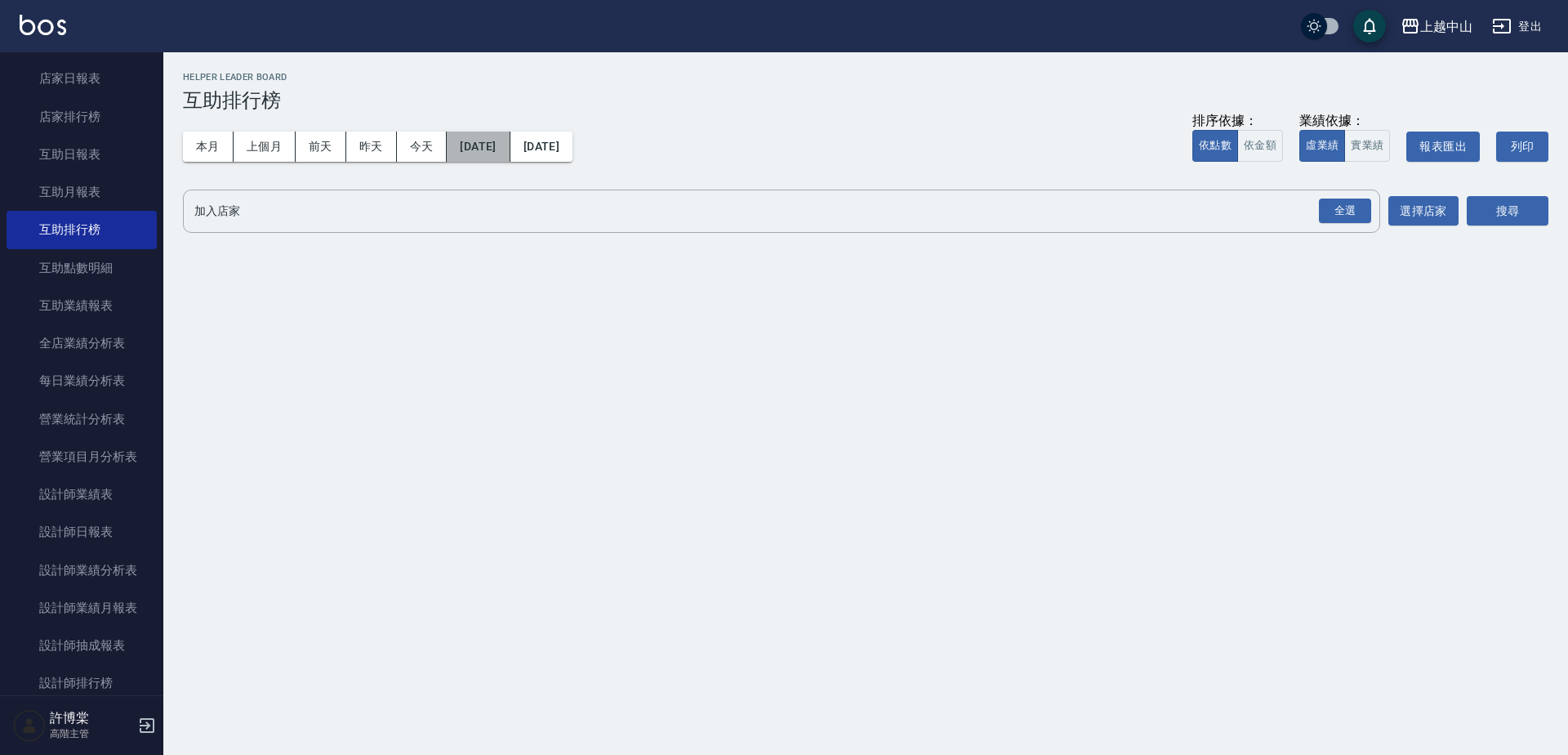
click at [485, 134] on button "[DATE]" at bounding box center [478, 147] width 63 height 30
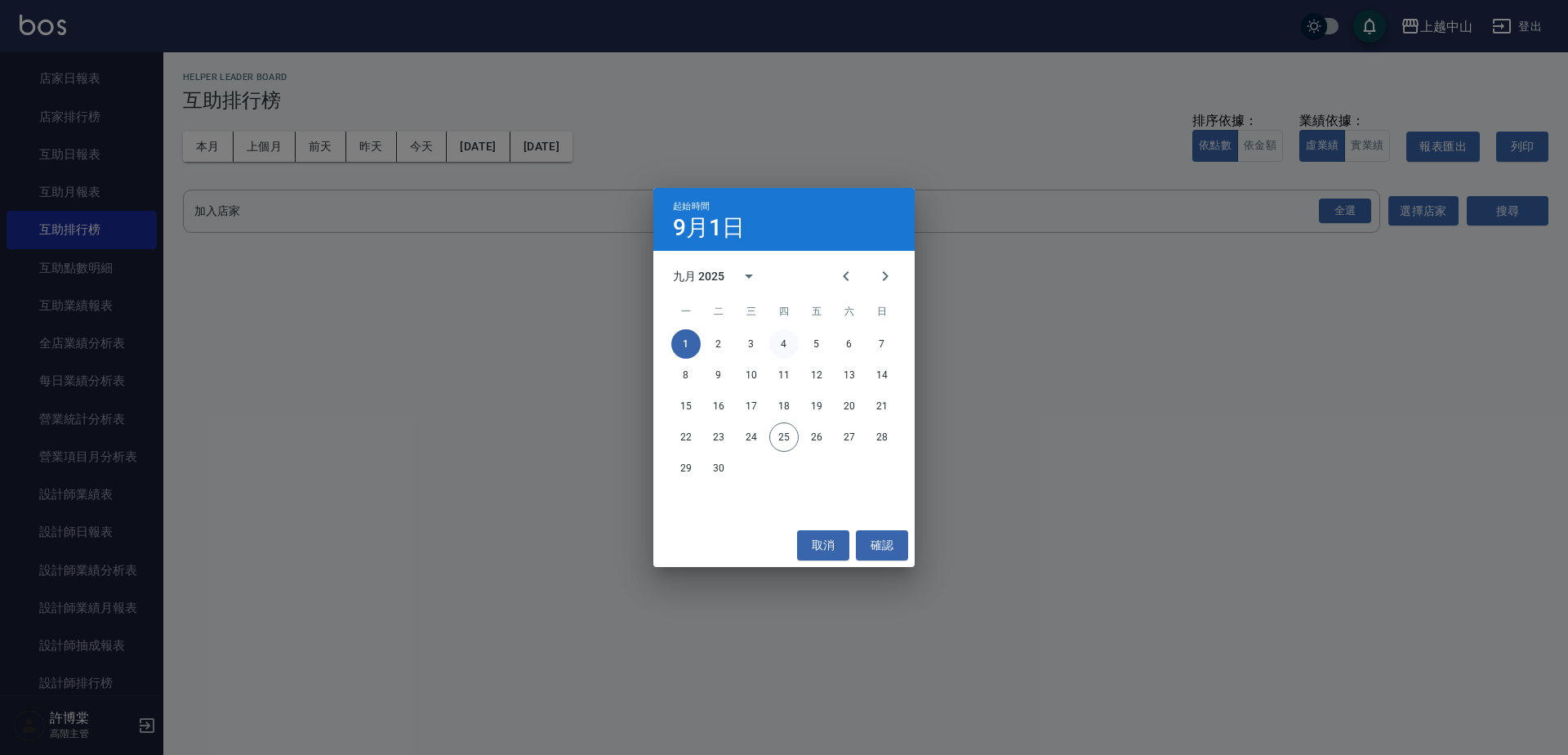
click at [788, 337] on button "4" at bounding box center [783, 344] width 29 height 29
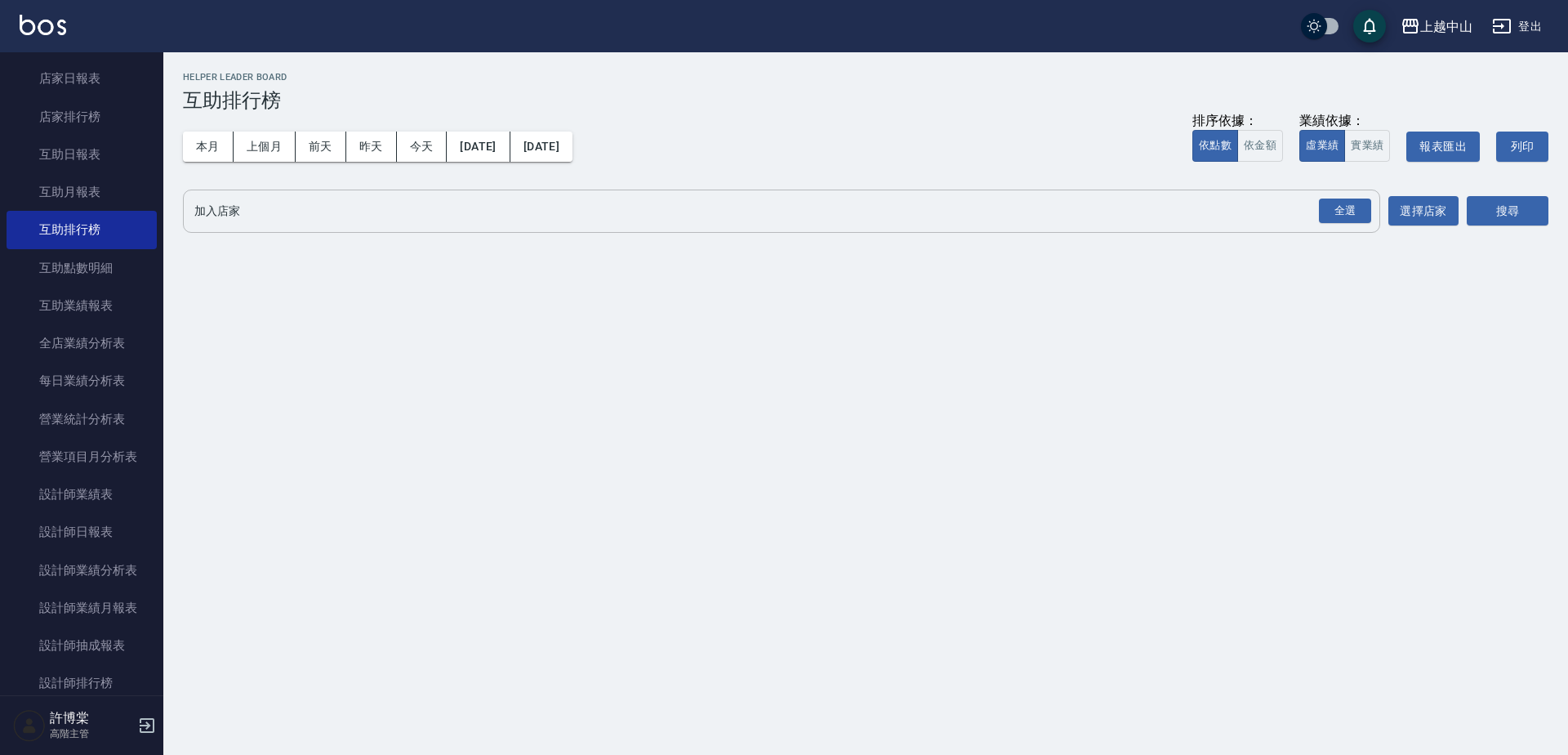
click at [512, 218] on input "加入店家" at bounding box center [769, 211] width 1158 height 28
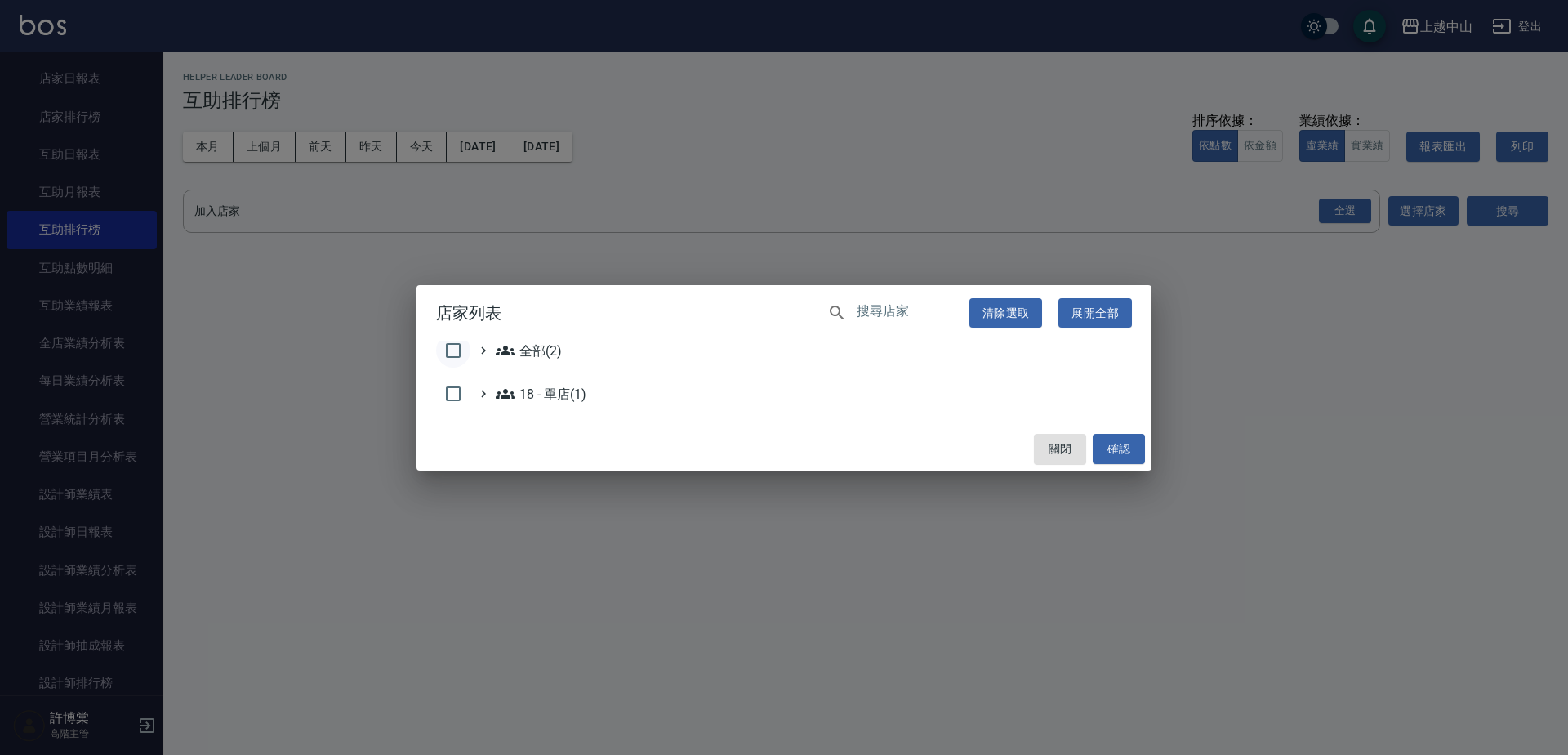
click at [458, 341] on input "checkbox" at bounding box center [453, 350] width 34 height 34
checkbox input "true"
click at [1142, 444] on button "確認" at bounding box center [1118, 449] width 52 height 30
checkbox input "false"
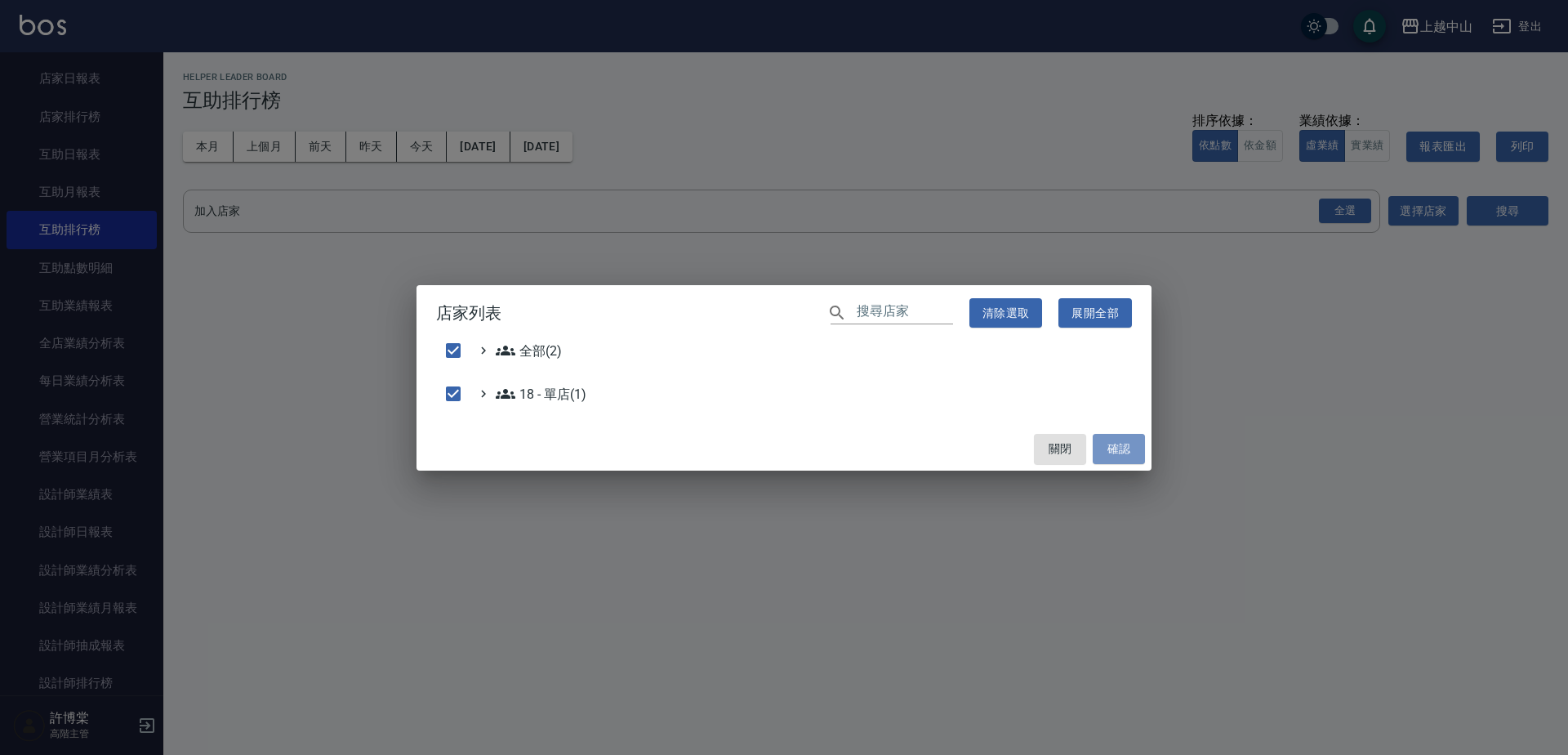
checkbox input "false"
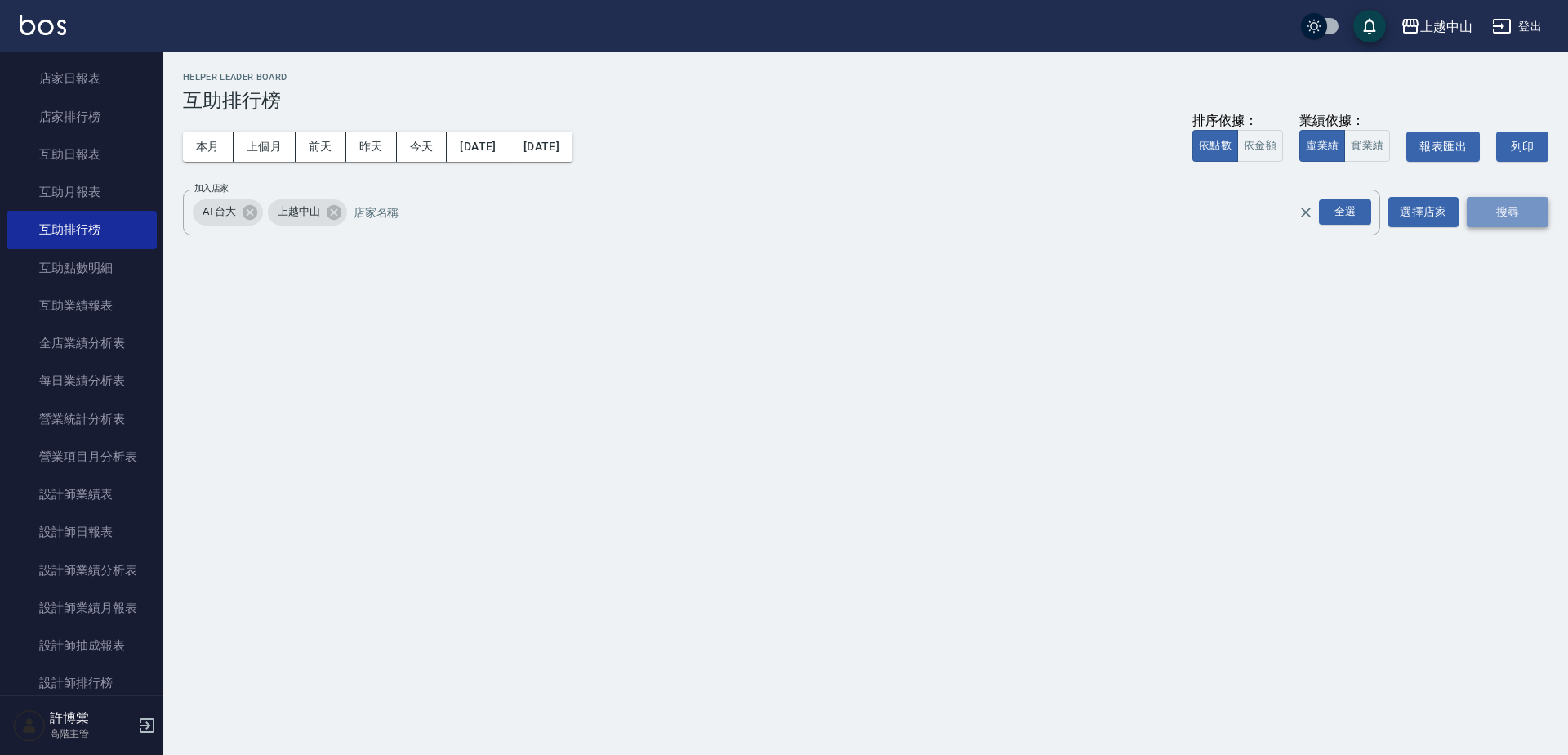
click at [1507, 210] on button "搜尋" at bounding box center [1507, 212] width 82 height 30
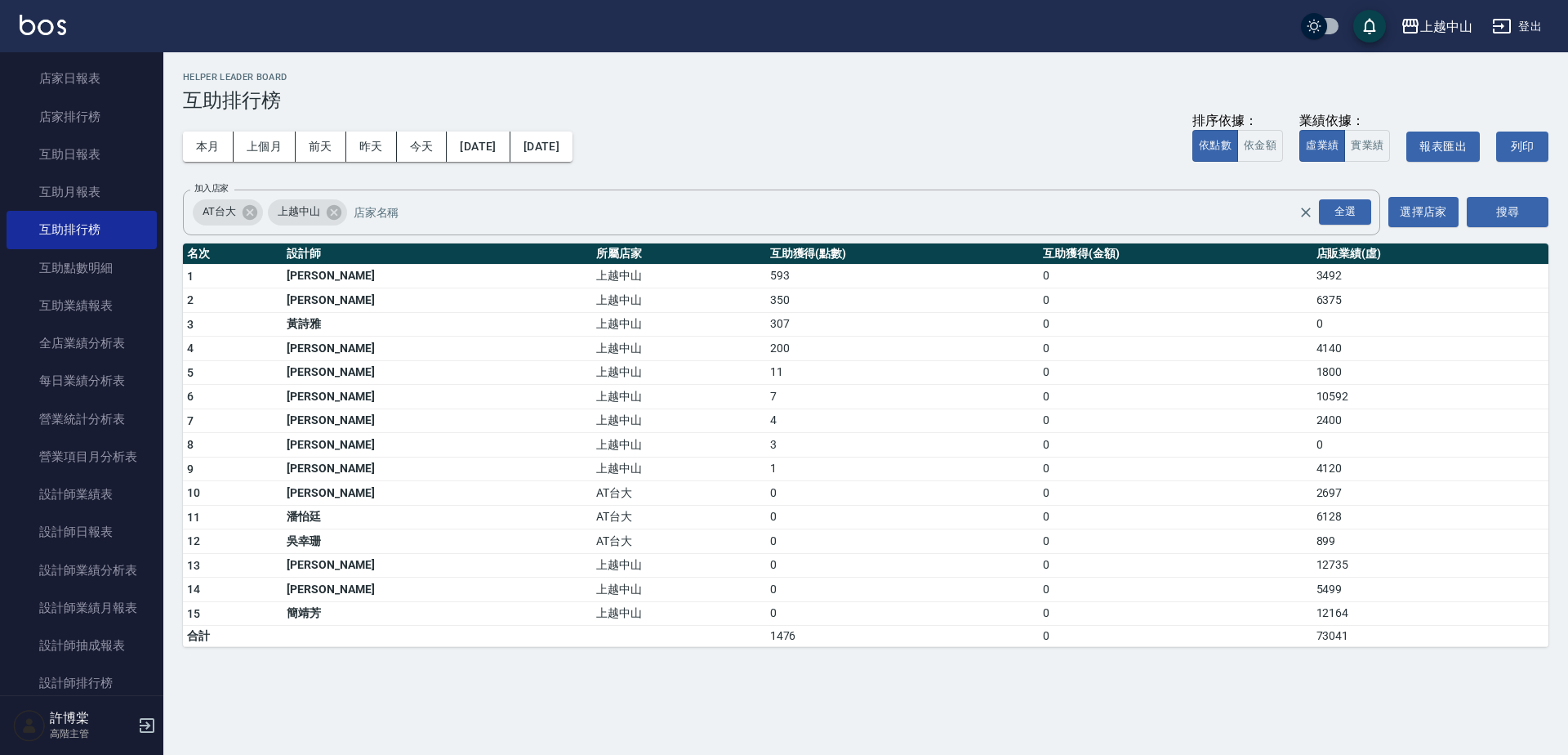
click at [766, 275] on td "593" at bounding box center [902, 276] width 272 height 25
click at [766, 300] on td "350" at bounding box center [902, 301] width 272 height 25
click at [766, 298] on td "350" at bounding box center [902, 301] width 272 height 25
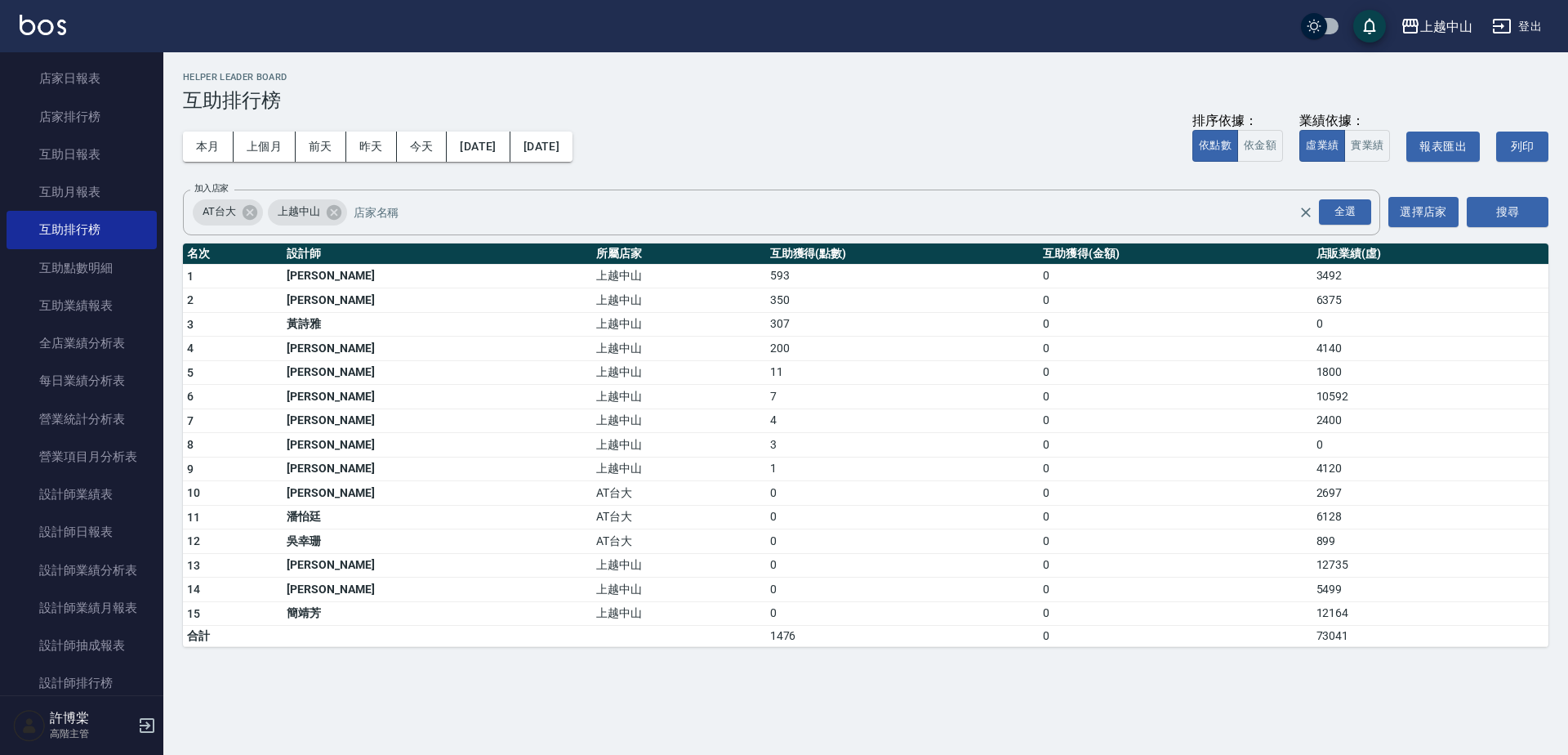
click at [766, 330] on td "307" at bounding box center [902, 325] width 272 height 25
click at [766, 354] on td "200" at bounding box center [902, 349] width 272 height 25
click at [766, 404] on td "7" at bounding box center [902, 397] width 272 height 25
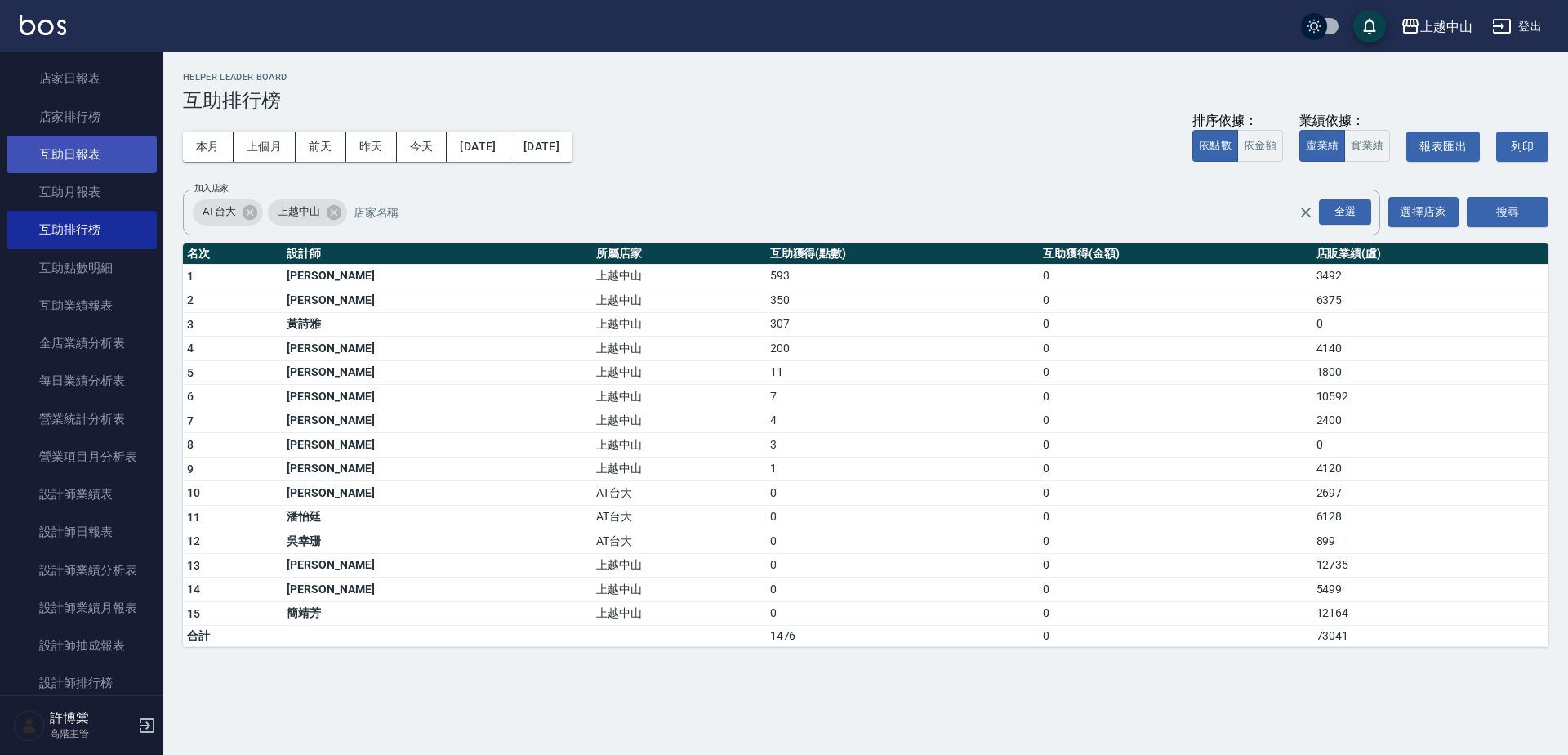
click at [90, 143] on link "互助日報表" at bounding box center [82, 155] width 150 height 38
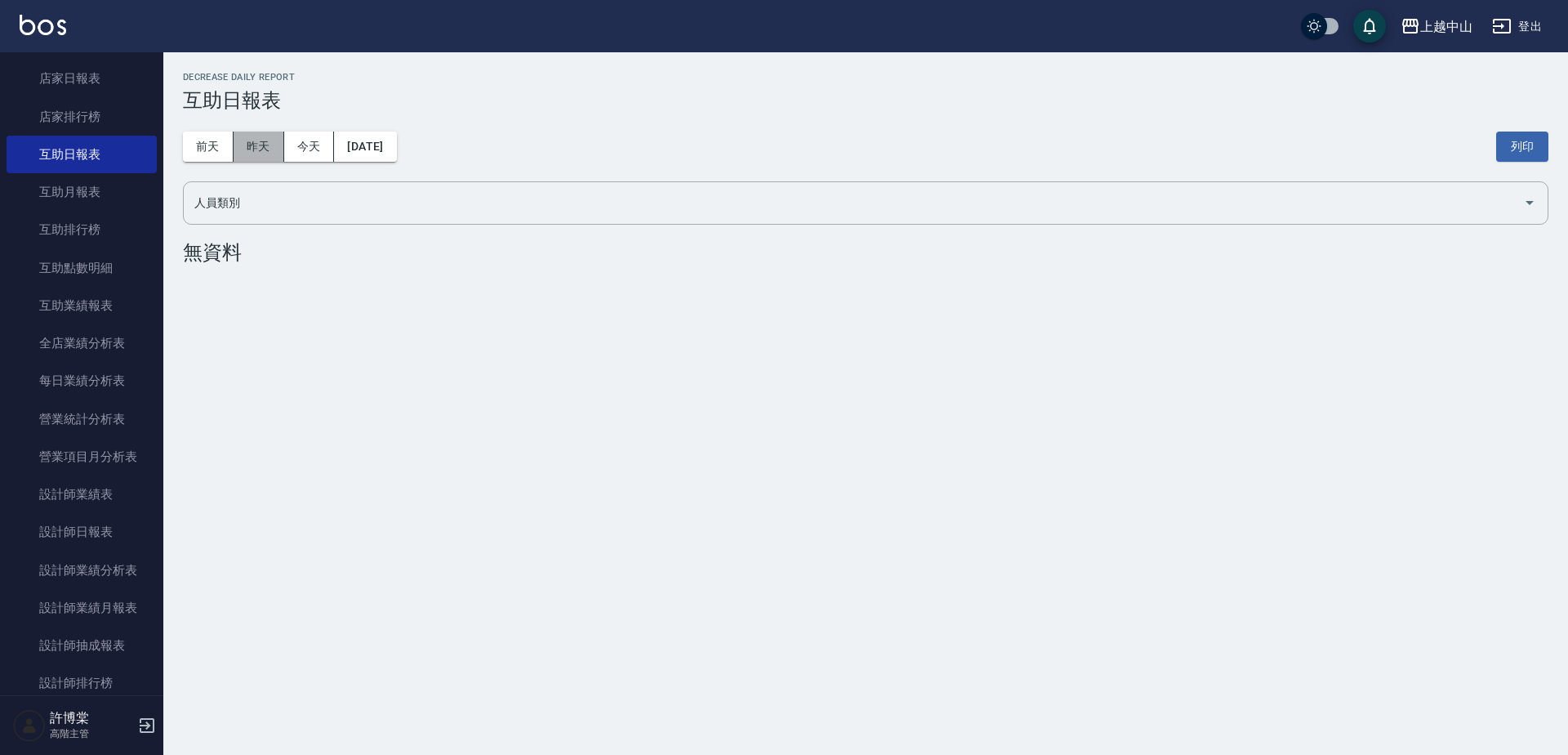
click at [260, 151] on button "昨天" at bounding box center [258, 147] width 50 height 30
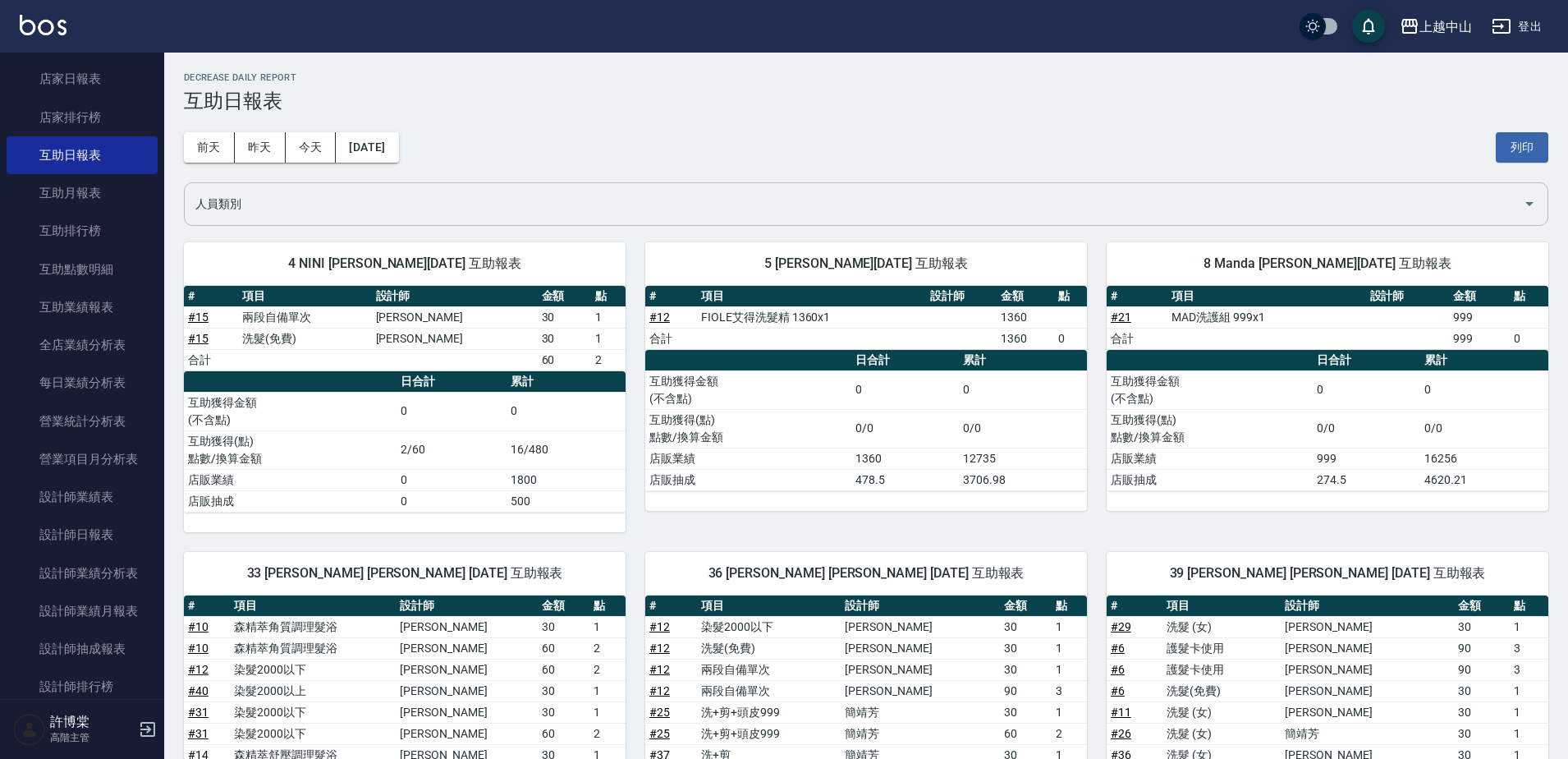
click at [284, 219] on div "人員類別" at bounding box center [867, 204] width 1365 height 44
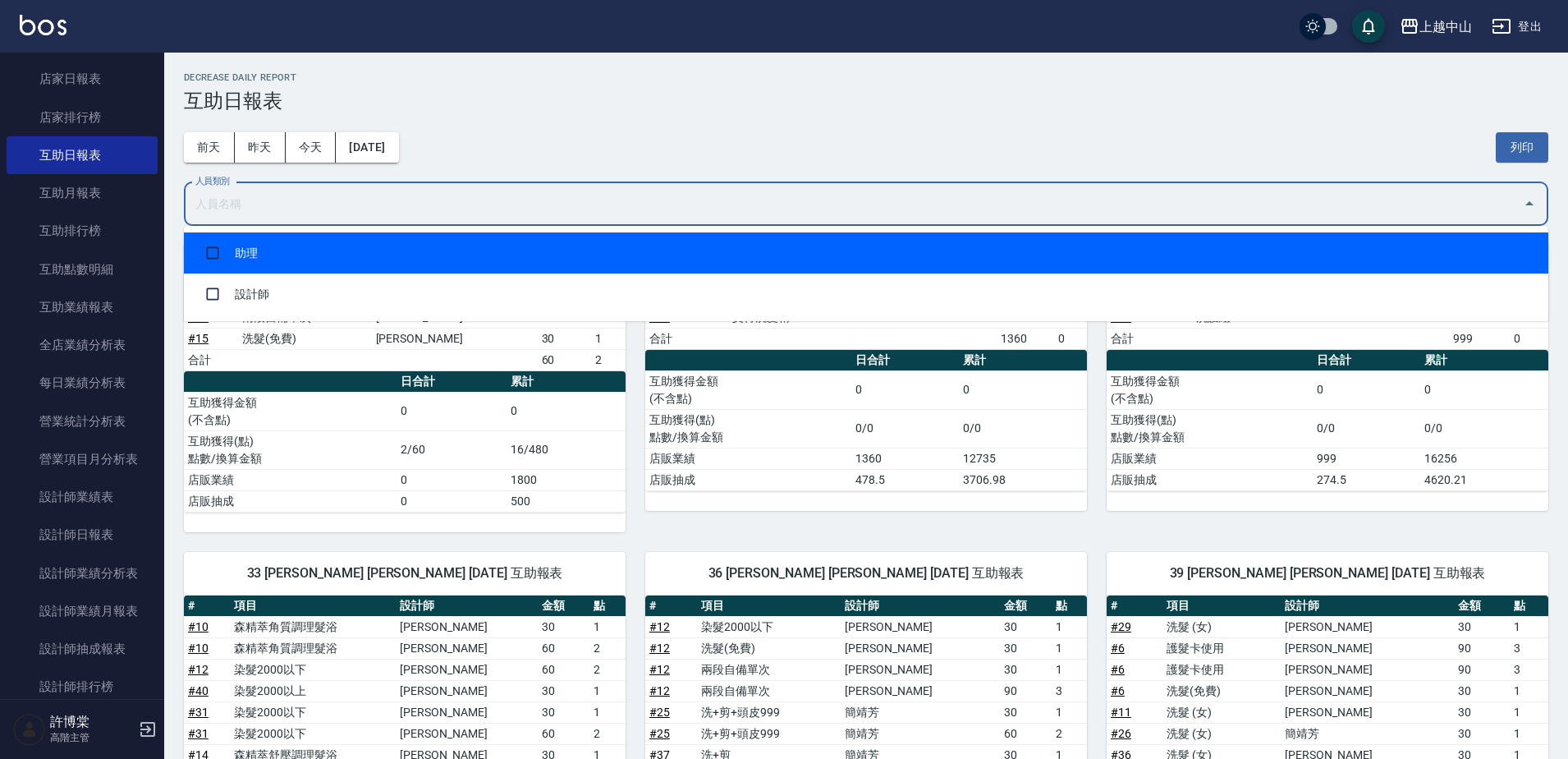
click at [246, 259] on li "助理" at bounding box center [867, 252] width 1365 height 41
checkbox input "true"
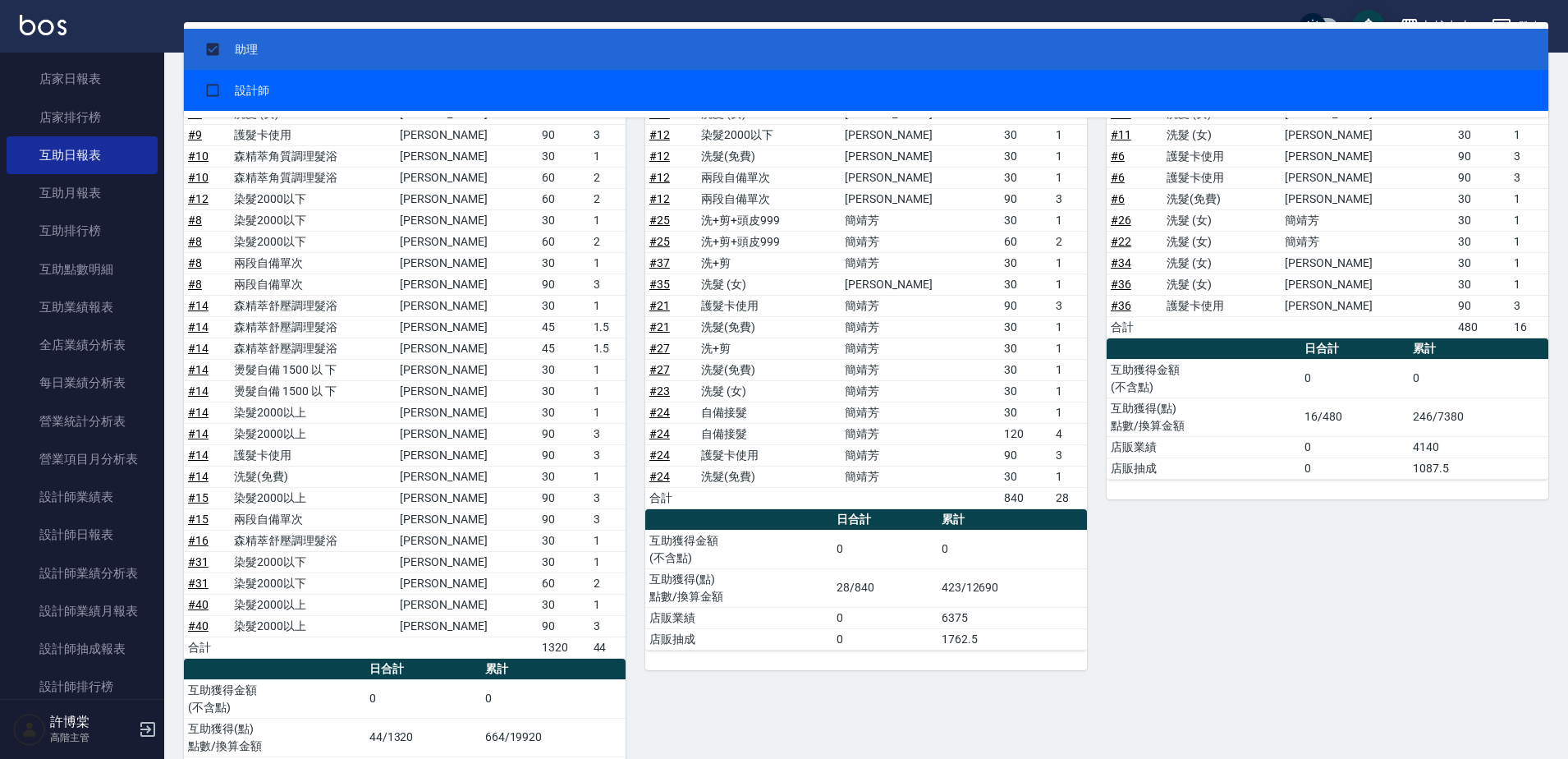
scroll to position [286, 0]
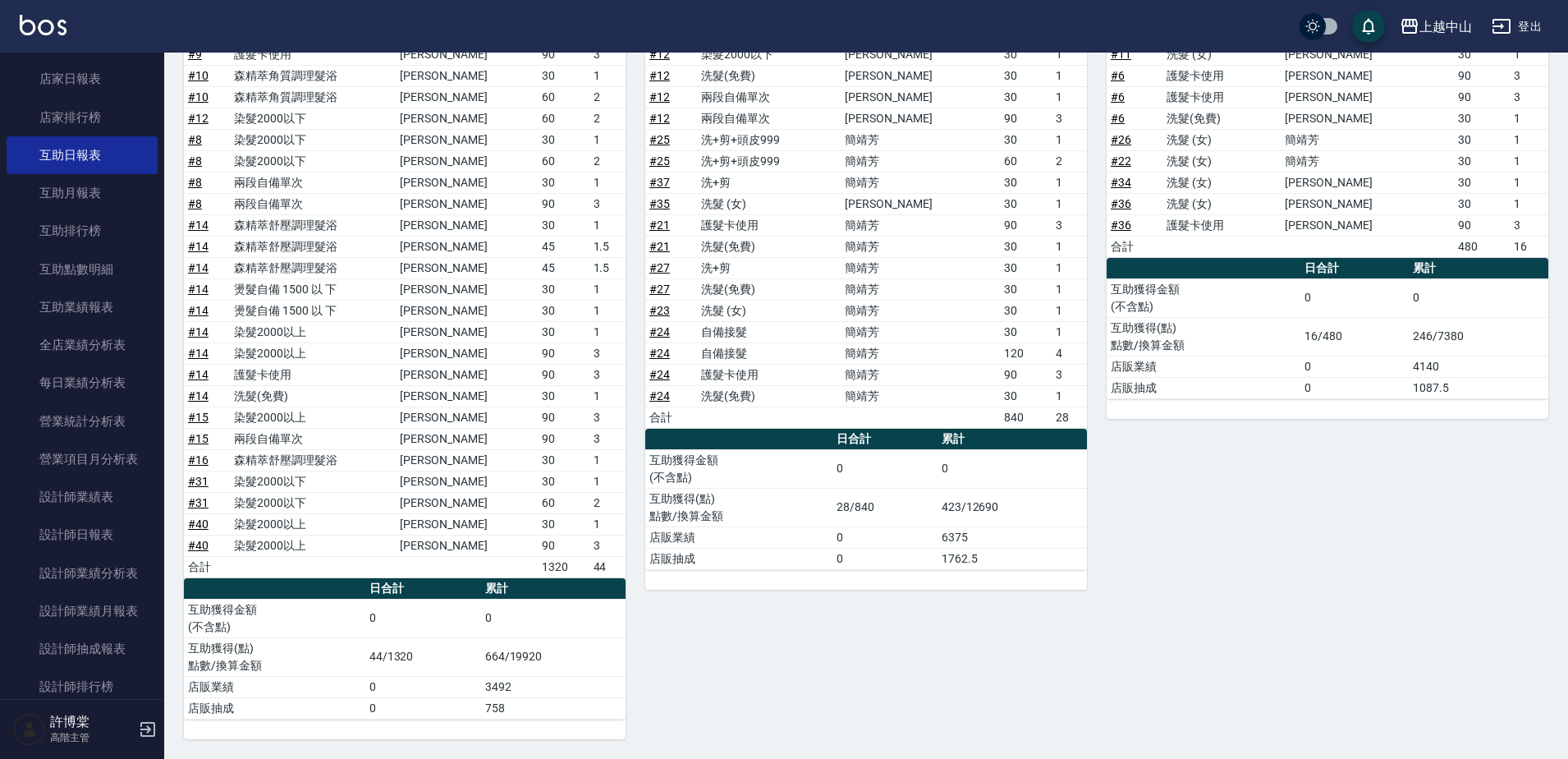
click at [1157, 487] on div "39 [PERSON_NAME] [PERSON_NAME] [DATE] 互助報表 # 項目 設計師 金額 點 # 29 洗髮 (女) [PERSON_NA…" at bounding box center [1317, 338] width 461 height 801
click at [873, 601] on div "36 [PERSON_NAME] [PERSON_NAME] [DATE] 互助報表 # 項目 設計師 金額 點 # 28 洗髮 (女) [PERSON_NA…" at bounding box center [856, 338] width 461 height 801
click at [969, 511] on td "423/12690" at bounding box center [1012, 507] width 150 height 38
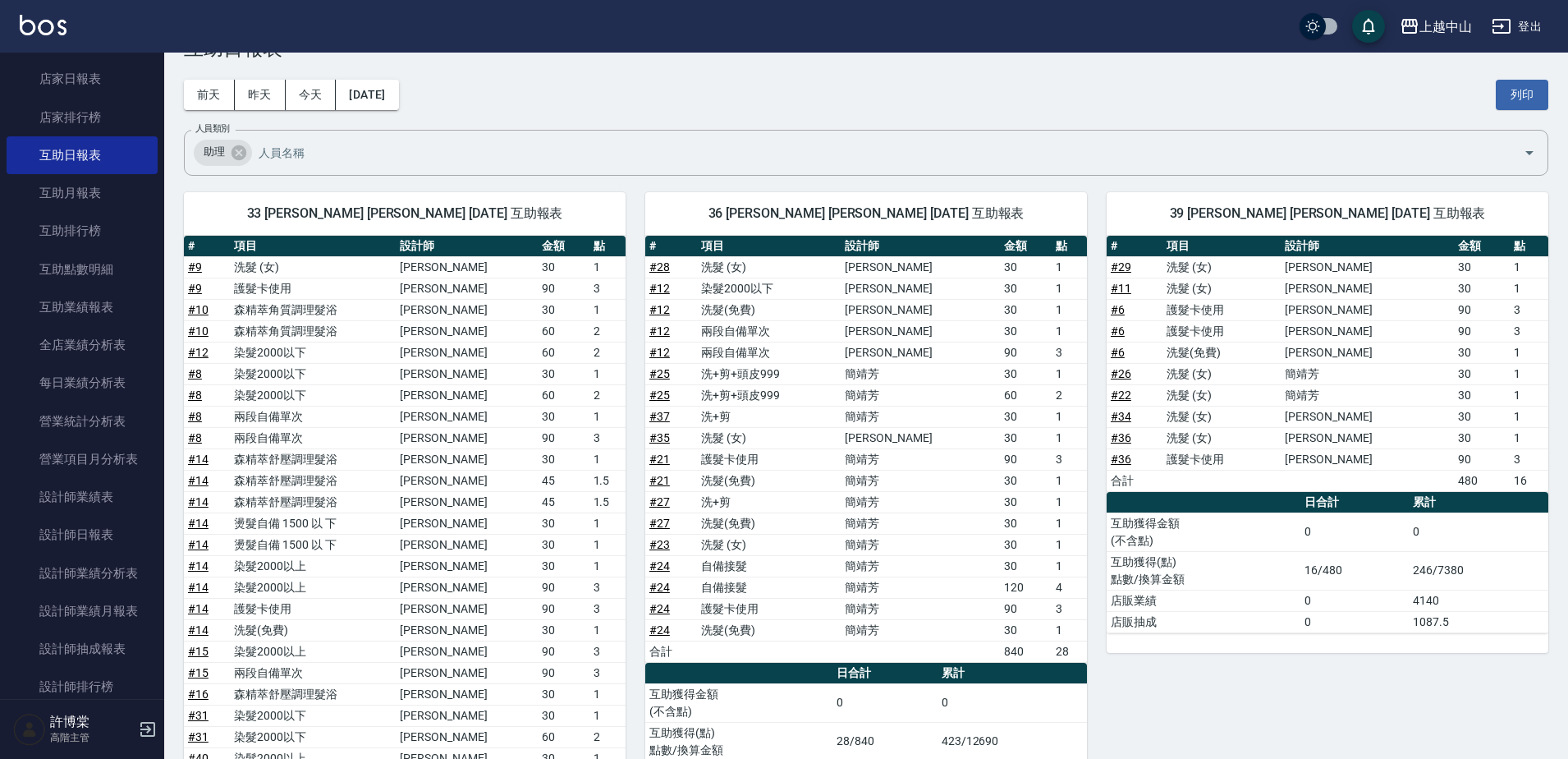
scroll to position [82, 0]
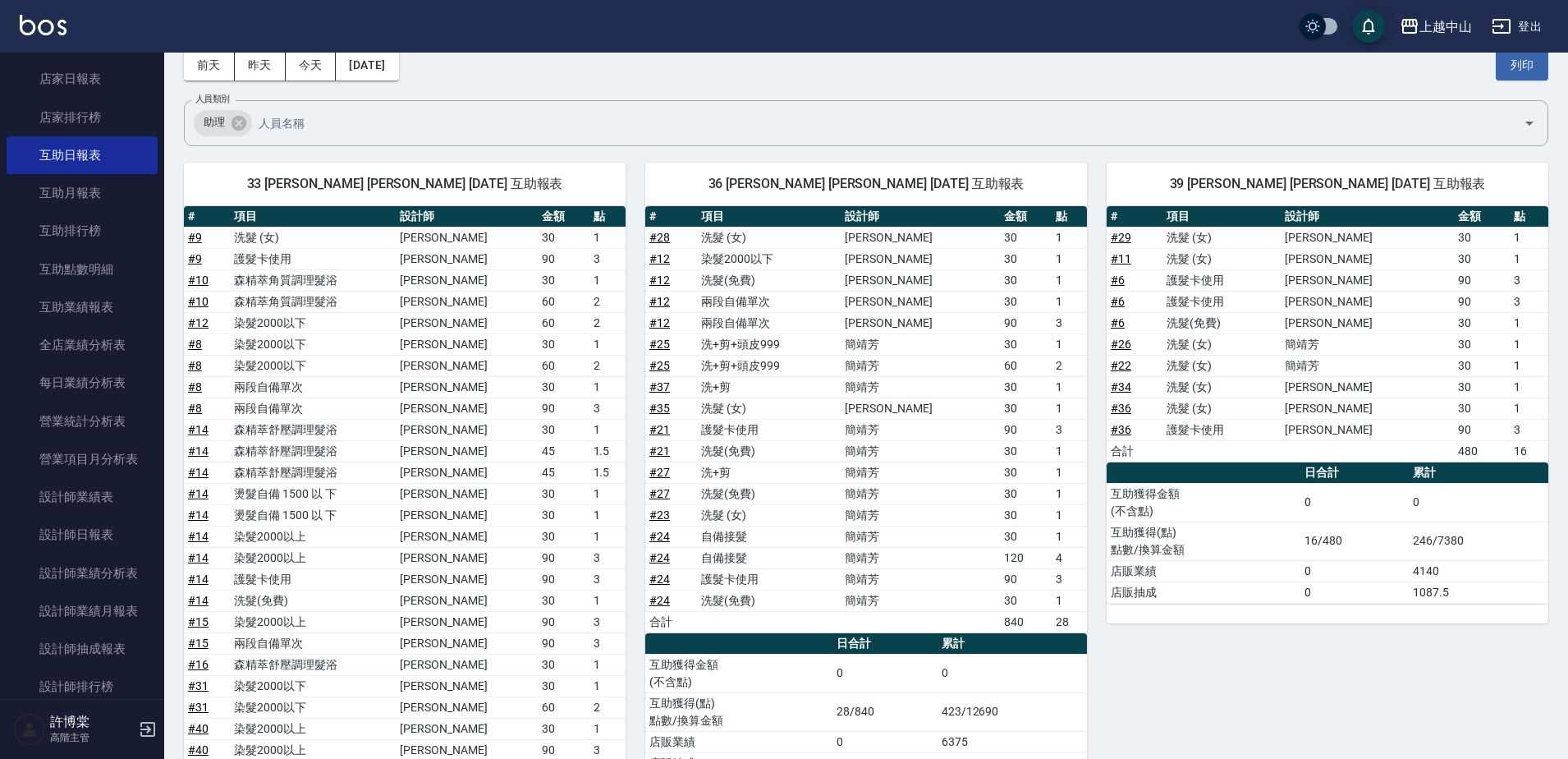
click at [776, 399] on td "洗髮 (女)" at bounding box center [768, 408] width 144 height 21
click at [96, 221] on link "互助排行榜" at bounding box center [82, 231] width 151 height 38
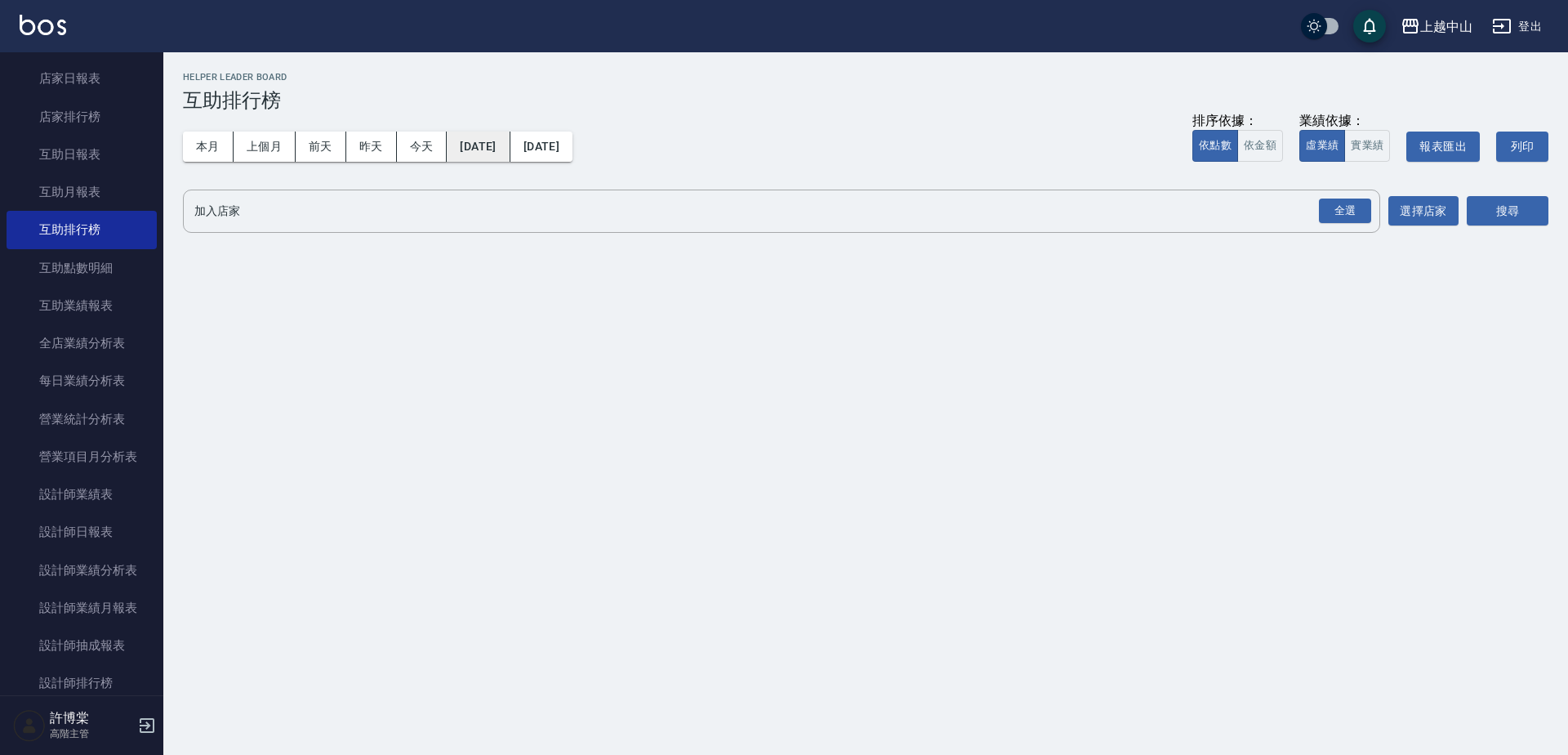
click at [510, 149] on button "[DATE]" at bounding box center [478, 147] width 63 height 30
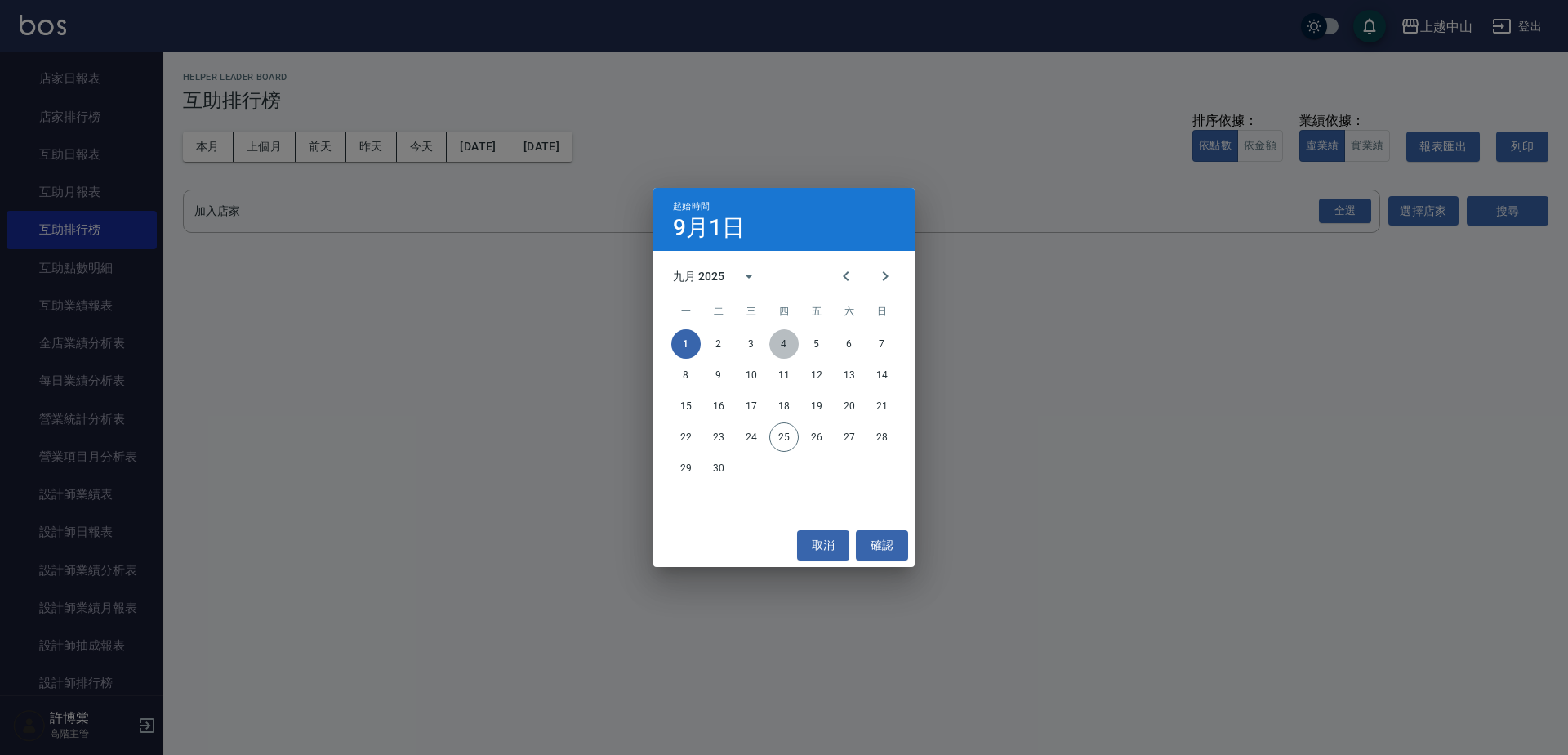
click at [788, 345] on button "4" at bounding box center [783, 344] width 29 height 29
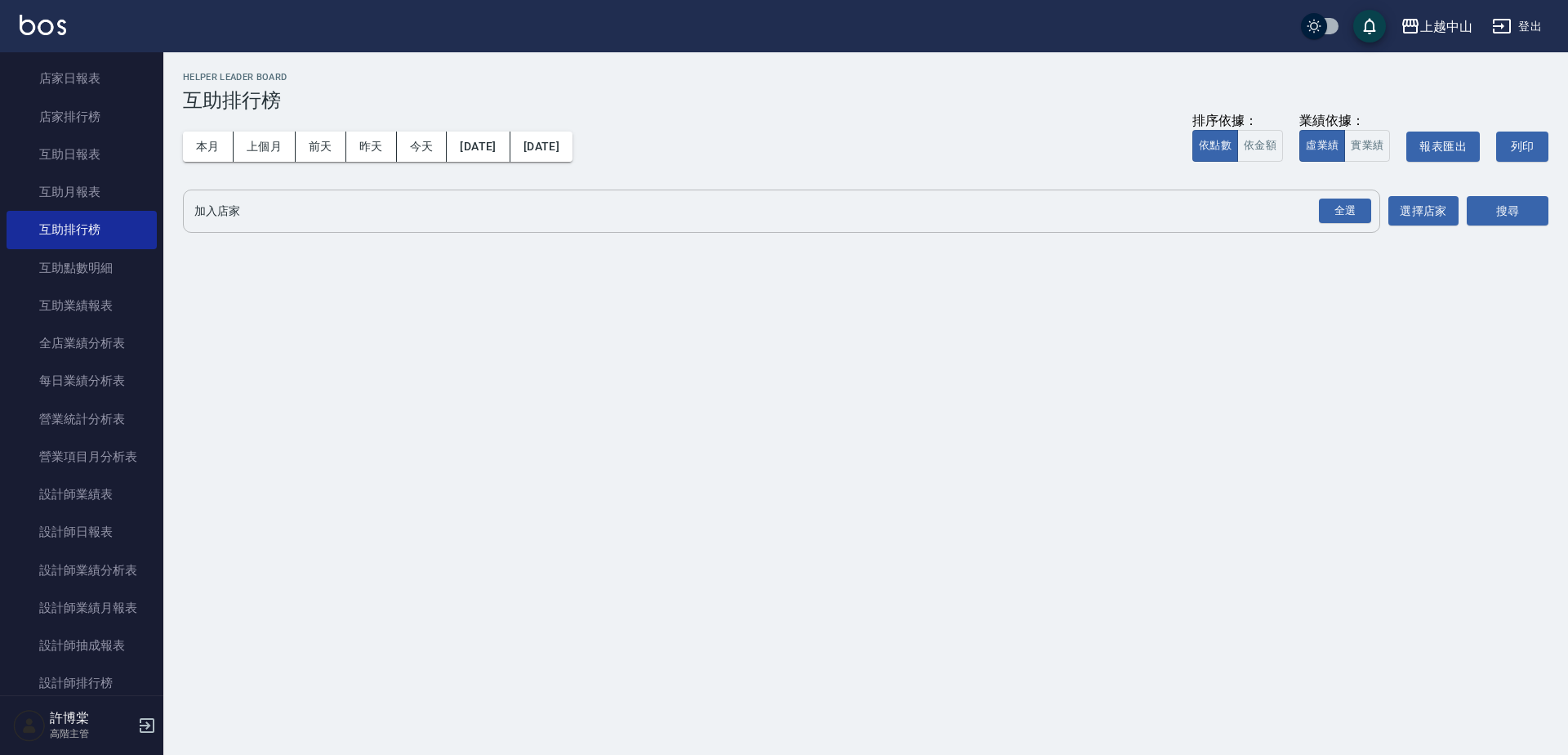
click at [638, 214] on input "加入店家" at bounding box center [769, 211] width 1158 height 28
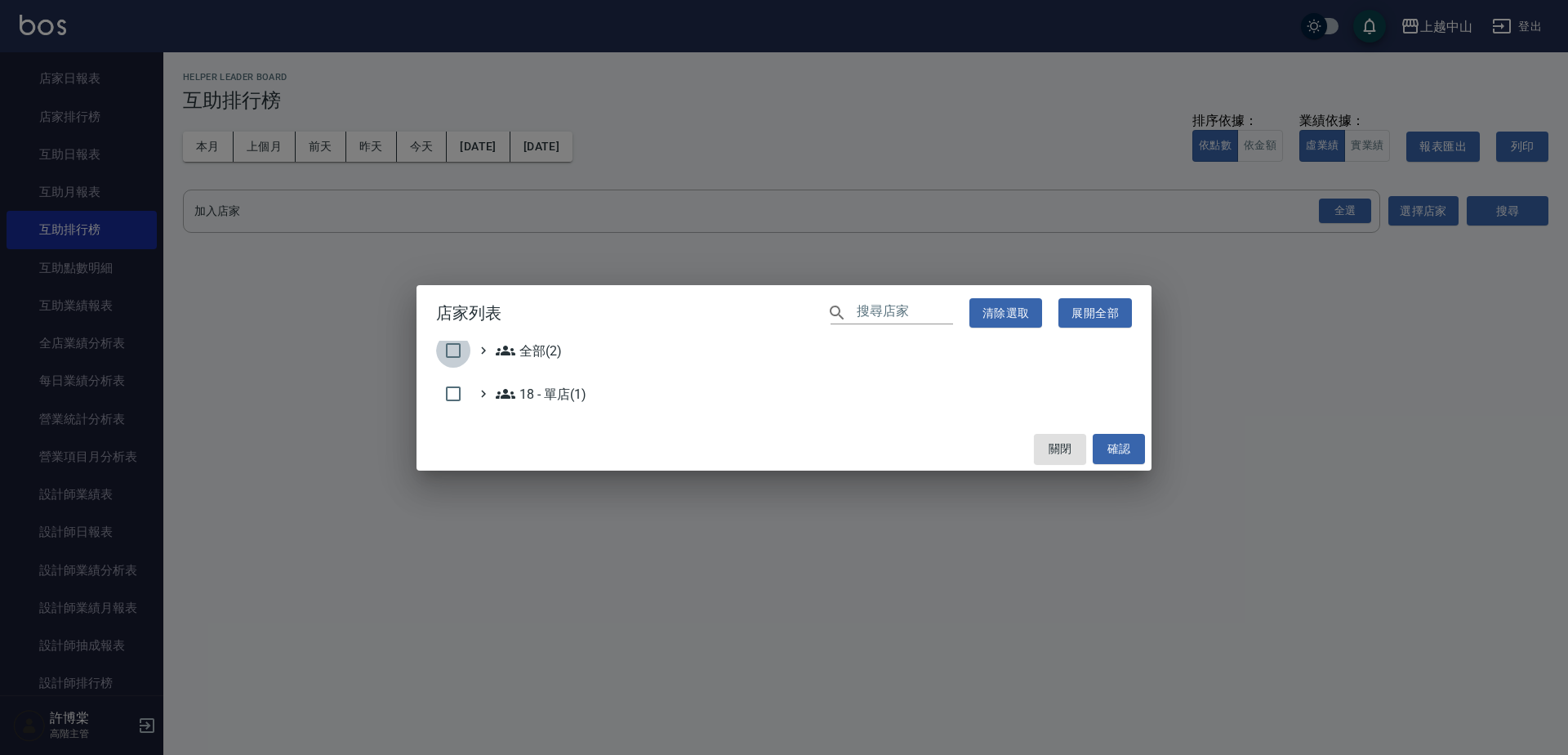
click at [446, 346] on input "checkbox" at bounding box center [453, 350] width 34 height 34
checkbox input "true"
click at [1105, 452] on button "確認" at bounding box center [1118, 449] width 52 height 30
checkbox input "false"
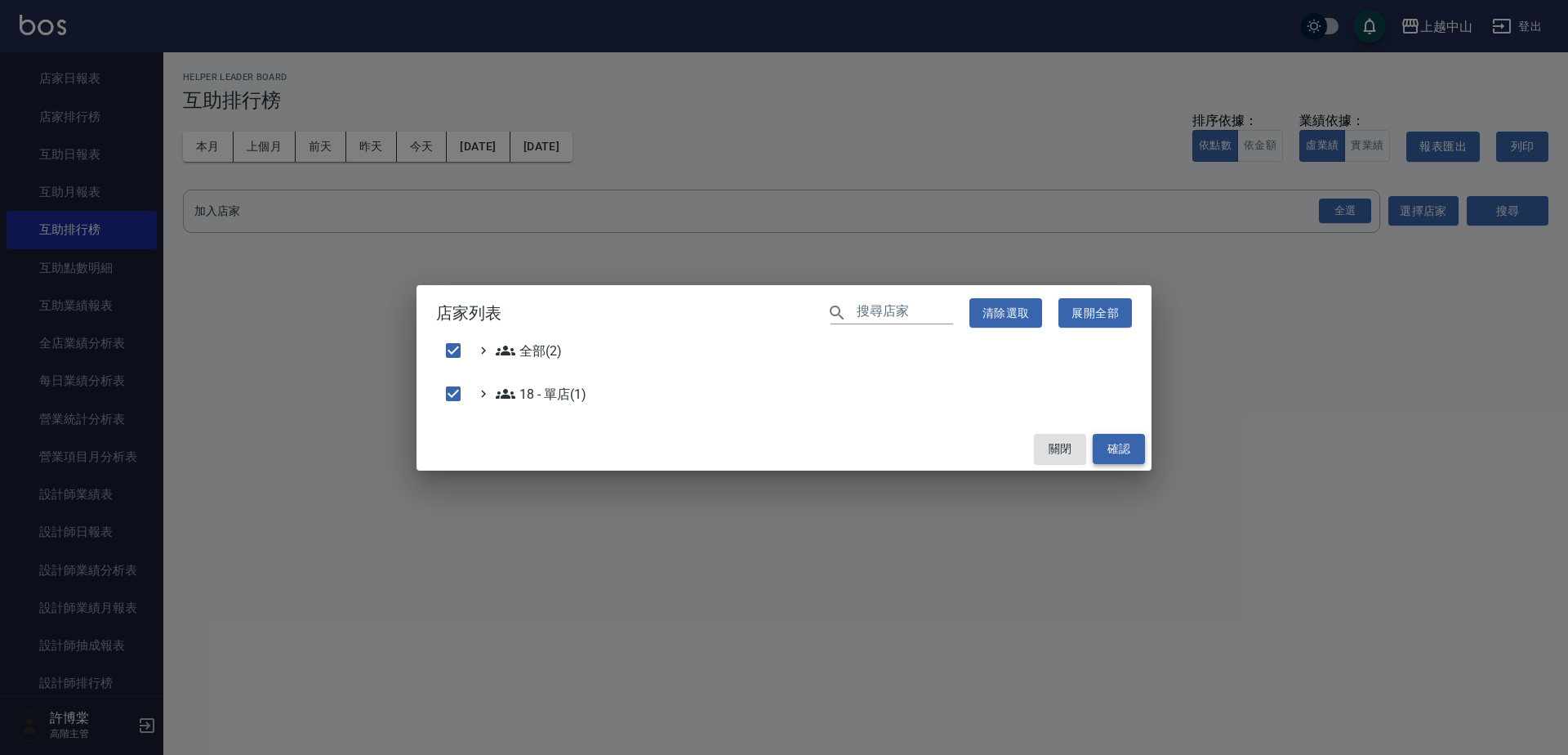
checkbox input "false"
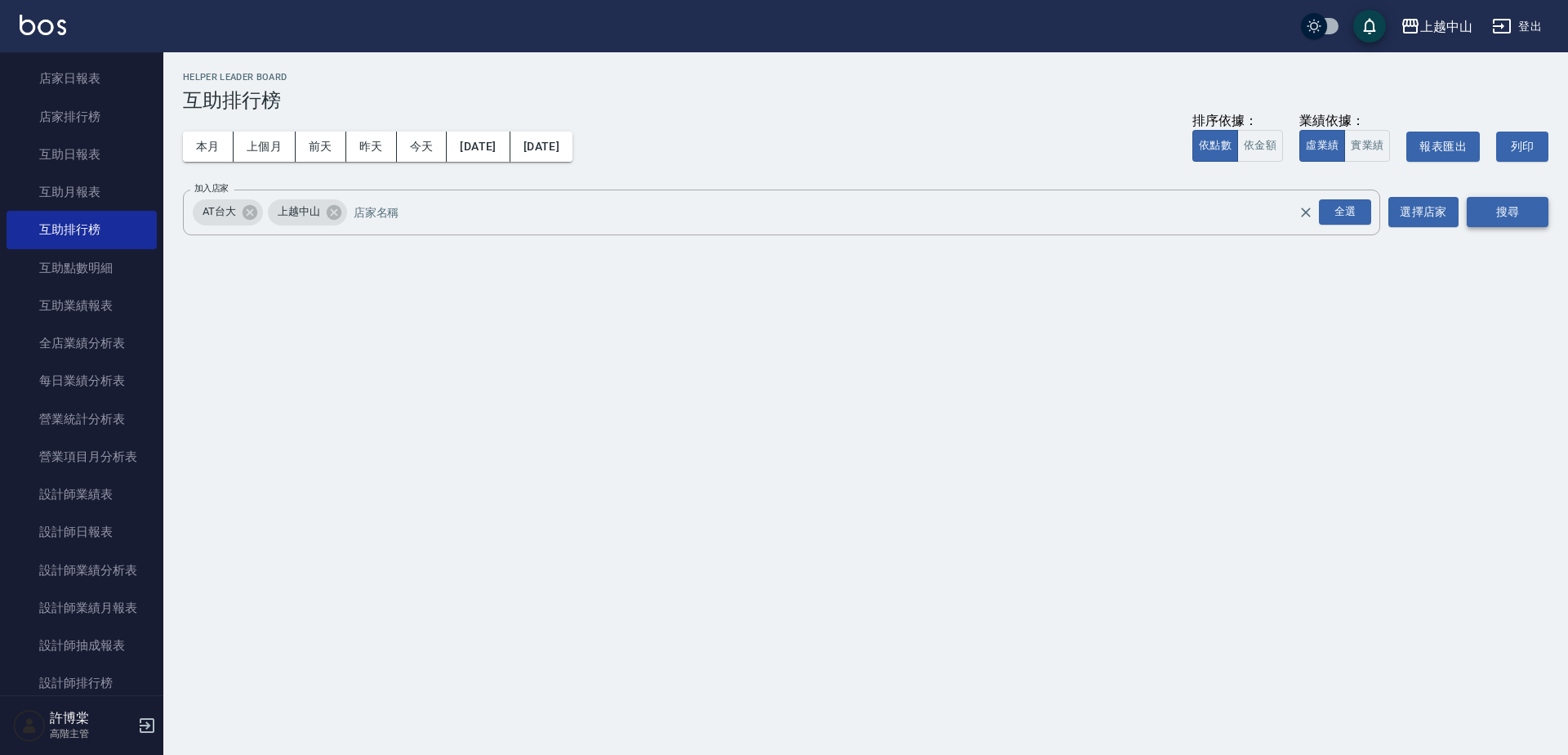
click at [1496, 216] on button "搜尋" at bounding box center [1507, 212] width 82 height 30
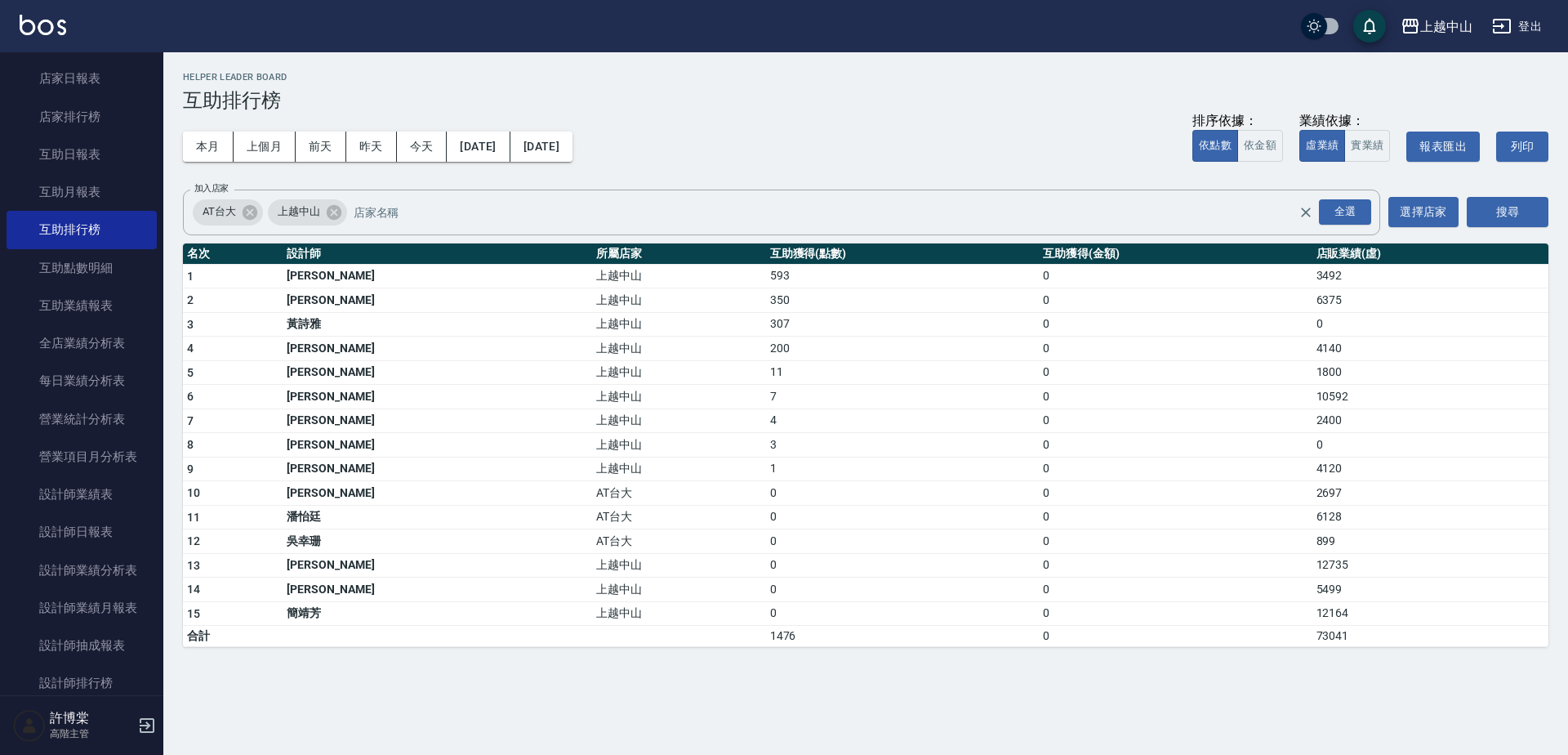
drag, startPoint x: 876, startPoint y: 468, endPoint x: 834, endPoint y: 471, distance: 42.1
click at [834, 471] on td "1" at bounding box center [902, 469] width 272 height 25
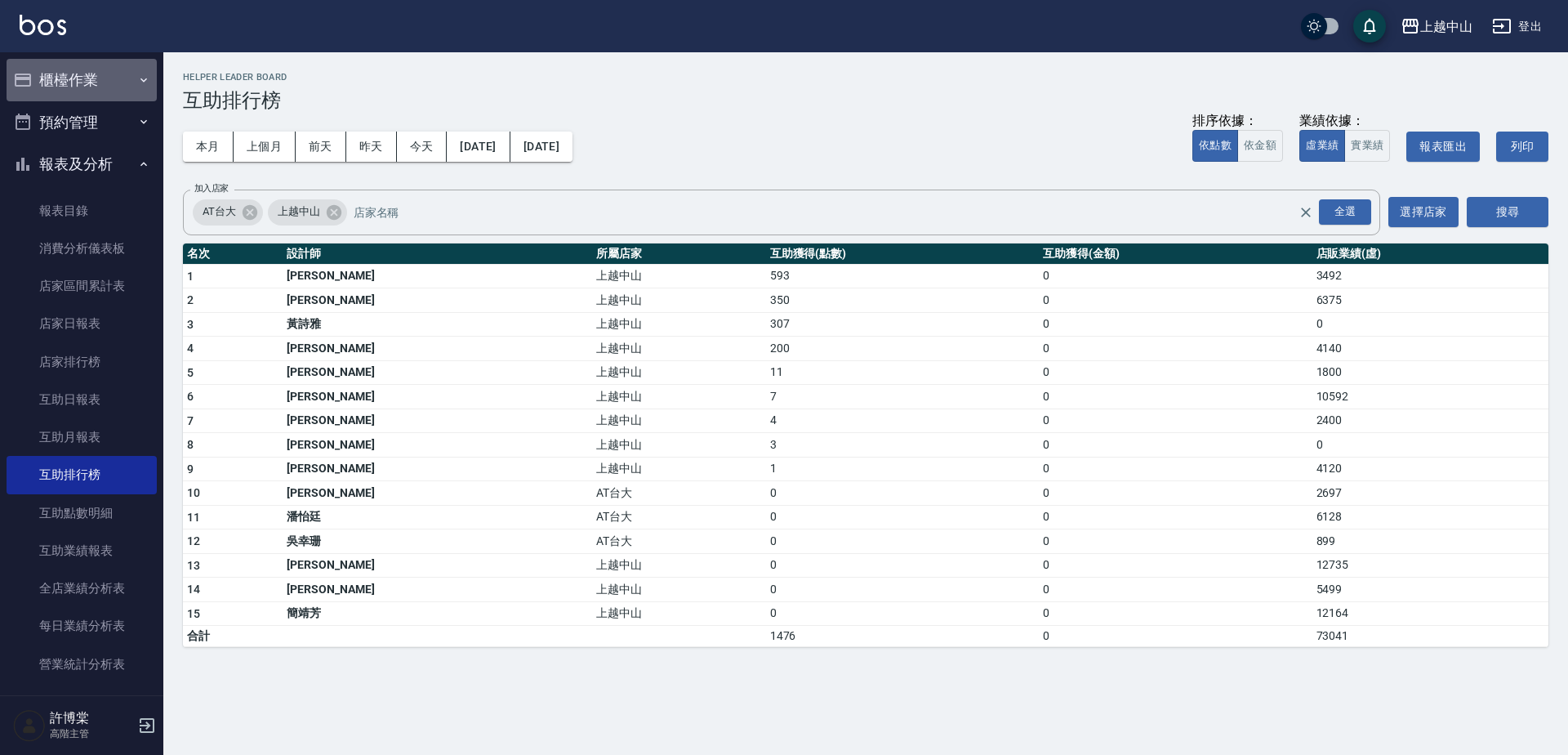
click at [92, 90] on button "櫃檯作業" at bounding box center [82, 80] width 150 height 43
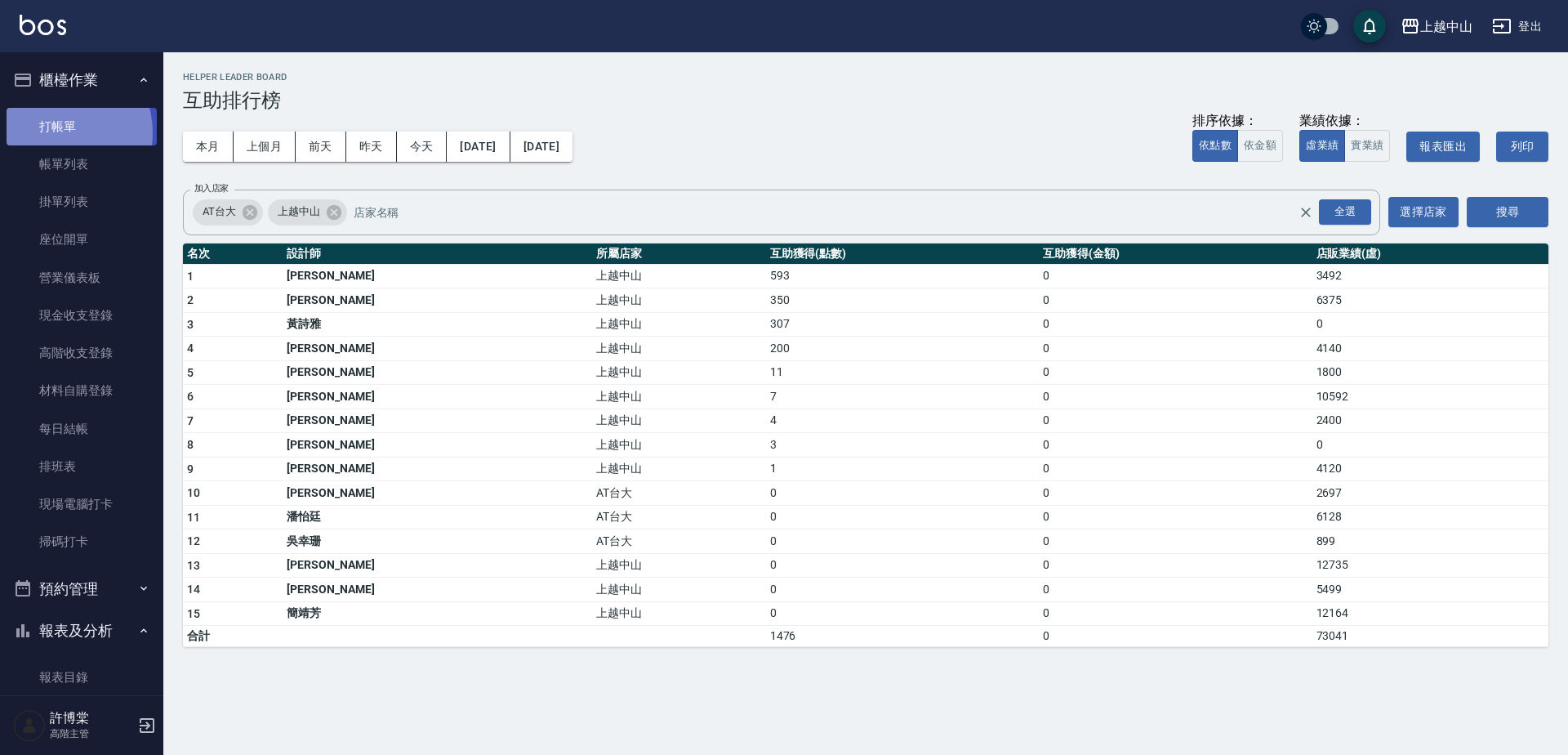
click at [56, 132] on link "打帳單" at bounding box center [82, 127] width 150 height 38
